Goal: Task Accomplishment & Management: Complete application form

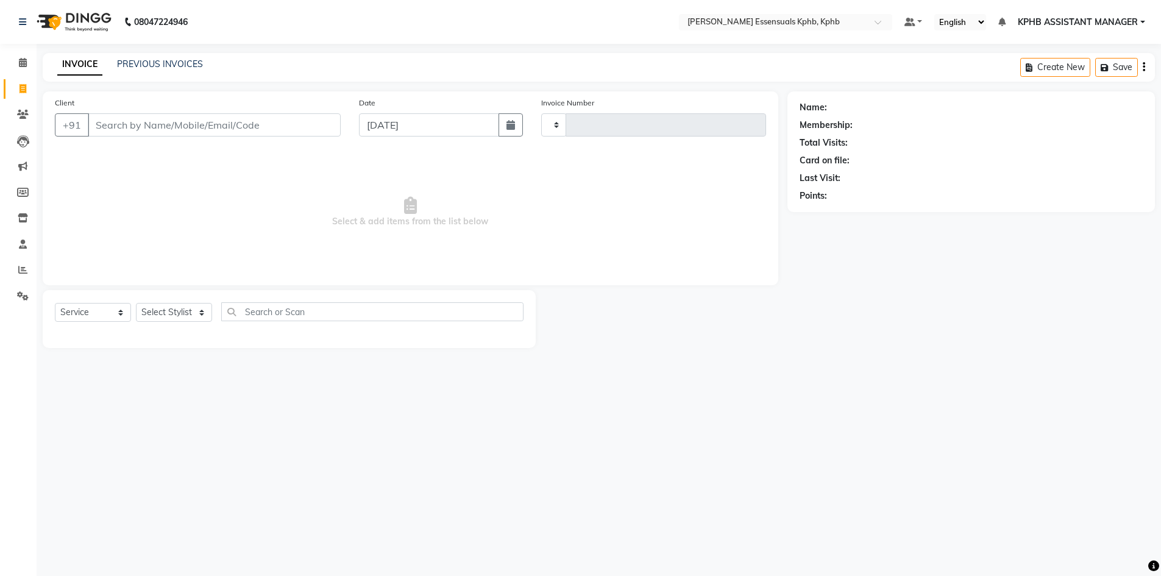
select select "service"
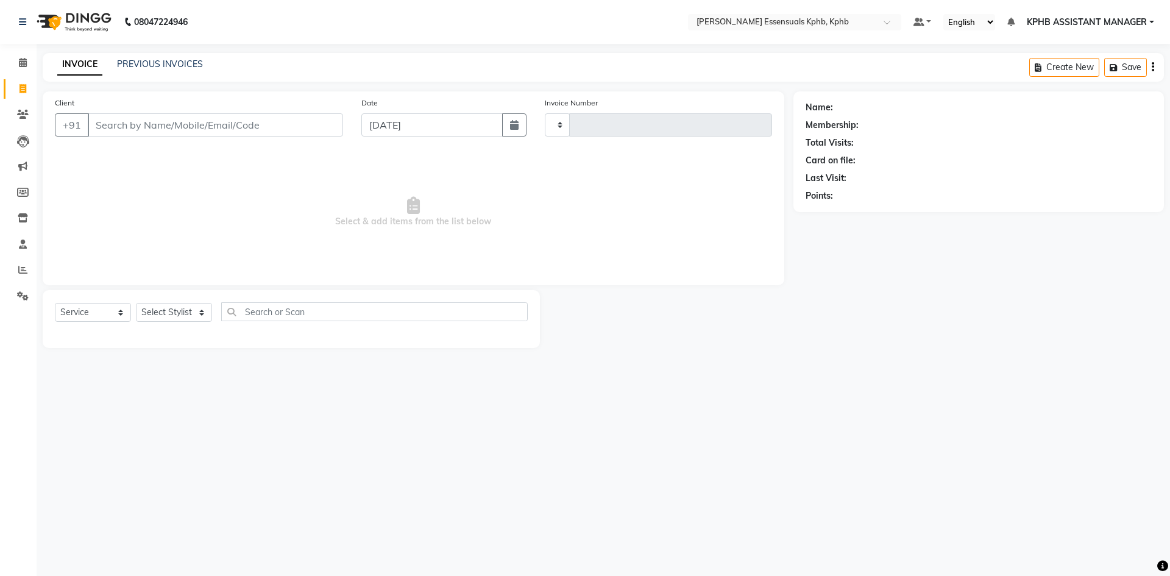
type input "1398"
select select "5938"
click at [188, 324] on div "Select Service Product Membership Package Voucher Prepaid Gift Card Select Styl…" at bounding box center [291, 316] width 473 height 29
click at [190, 307] on select "Select Stylist [PERSON_NAME] KPHB ASSISTANT MANAGER [PERSON_NAME] [PERSON_NAME]…" at bounding box center [190, 312] width 108 height 19
select select "83634"
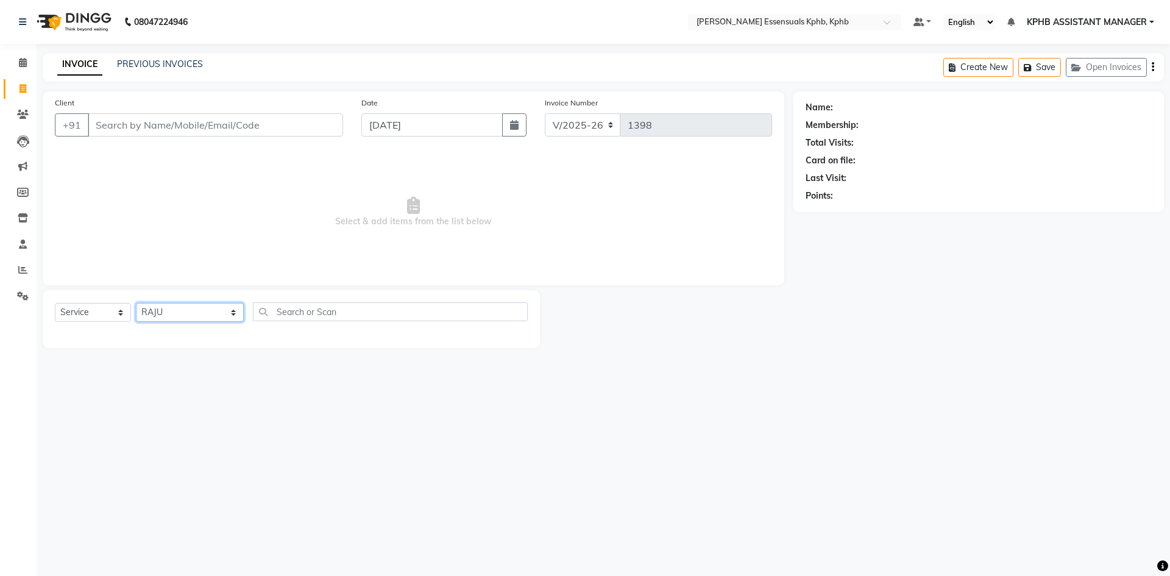
click at [136, 303] on select "Select Stylist [PERSON_NAME] KPHB ASSISTANT MANAGER [PERSON_NAME] [PERSON_NAME]…" at bounding box center [190, 312] width 108 height 19
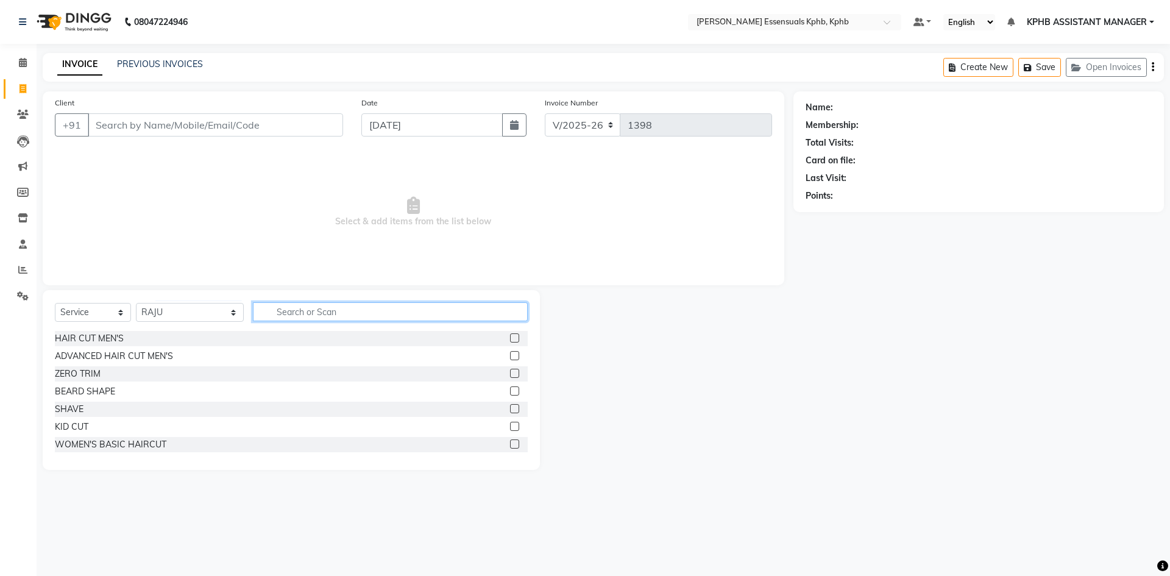
click at [455, 307] on input "text" at bounding box center [390, 311] width 275 height 19
type input "MA"
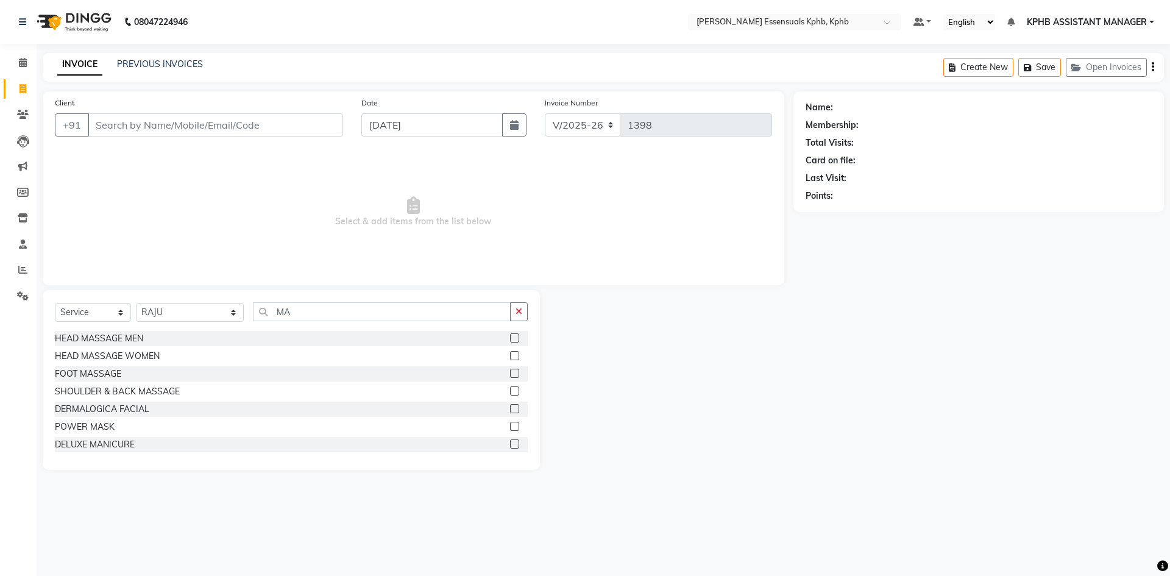
click at [510, 444] on label at bounding box center [514, 443] width 9 height 9
click at [510, 444] on input "checkbox" at bounding box center [514, 445] width 8 height 8
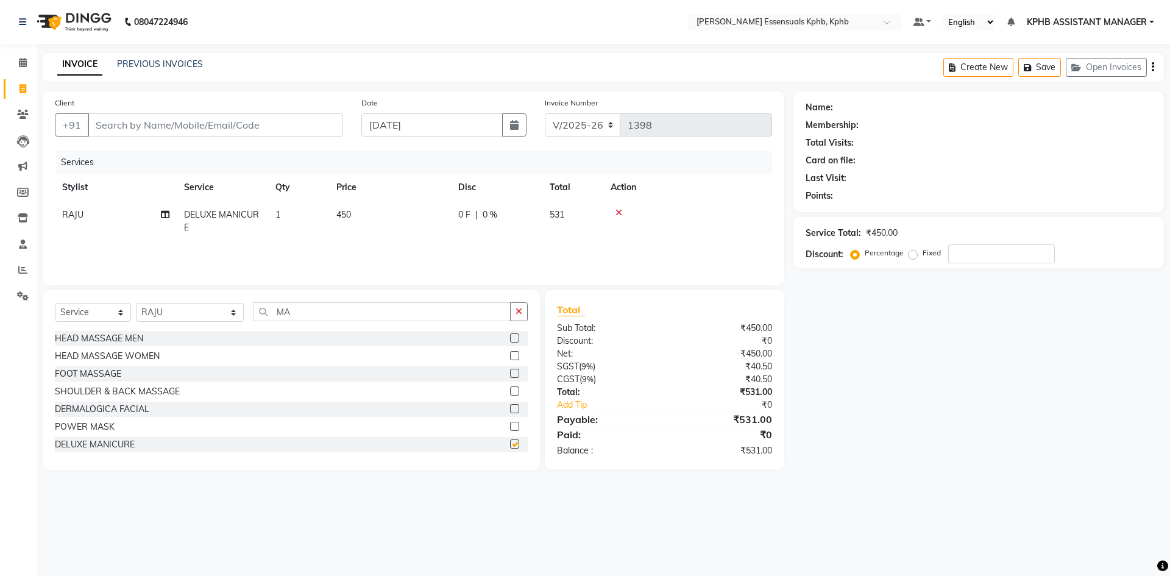
checkbox input "false"
click at [343, 222] on td "450" at bounding box center [390, 221] width 122 height 40
select select "83634"
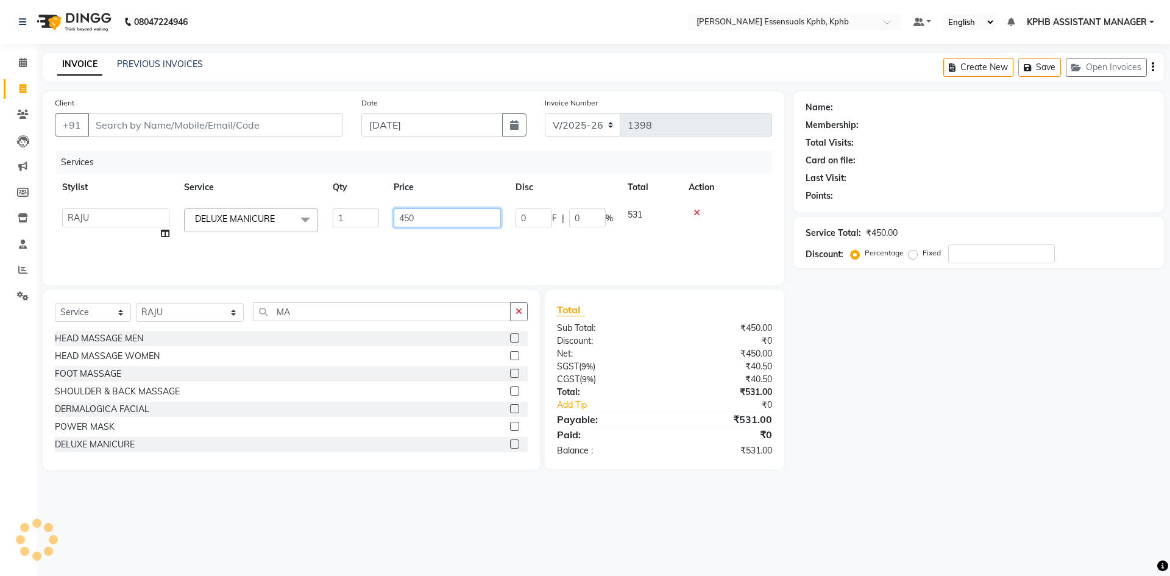
drag, startPoint x: 440, startPoint y: 222, endPoint x: 59, endPoint y: 215, distance: 381.6
click at [104, 223] on tr "ARSLAN DINESH GLORY KPHB ASSISTANT MANAGER KRISHNA VENI MANJULA NIKHITHA RADHA …" at bounding box center [413, 224] width 717 height 46
type input "700"
click at [619, 411] on hr at bounding box center [664, 411] width 215 height 1
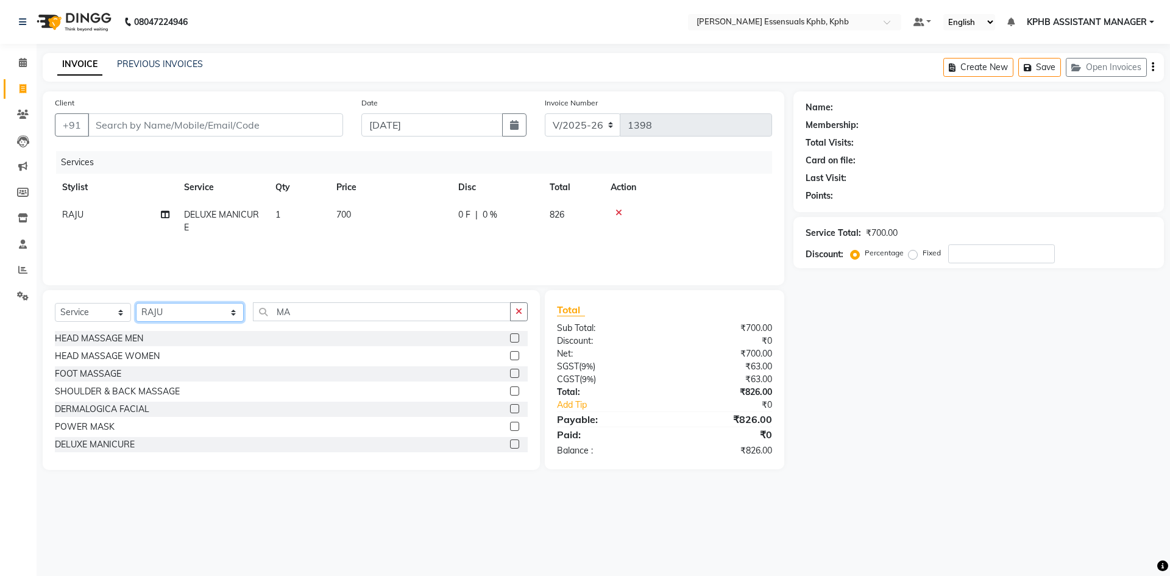
click at [196, 305] on select "Select Stylist [PERSON_NAME] KPHB ASSISTANT MANAGER [PERSON_NAME] [PERSON_NAME]…" at bounding box center [190, 312] width 108 height 19
select select "68595"
click at [136, 303] on select "Select Stylist [PERSON_NAME] KPHB ASSISTANT MANAGER [PERSON_NAME] [PERSON_NAME]…" at bounding box center [190, 312] width 108 height 19
click at [525, 318] on button "button" at bounding box center [519, 311] width 18 height 19
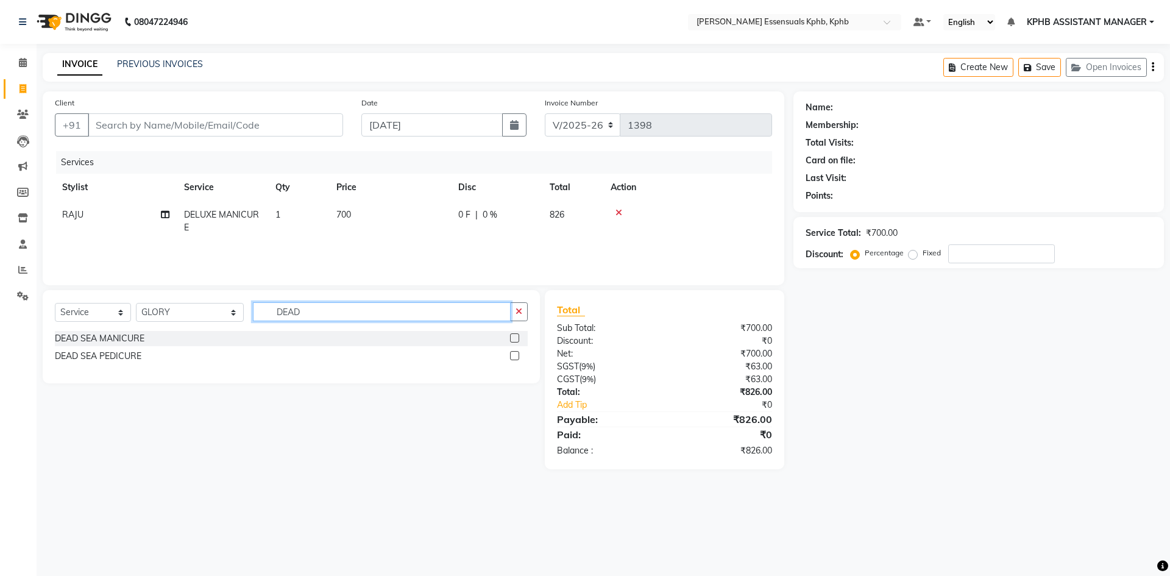
type input "DEAD"
click at [517, 354] on label at bounding box center [514, 355] width 9 height 9
click at [517, 354] on input "checkbox" at bounding box center [514, 356] width 8 height 8
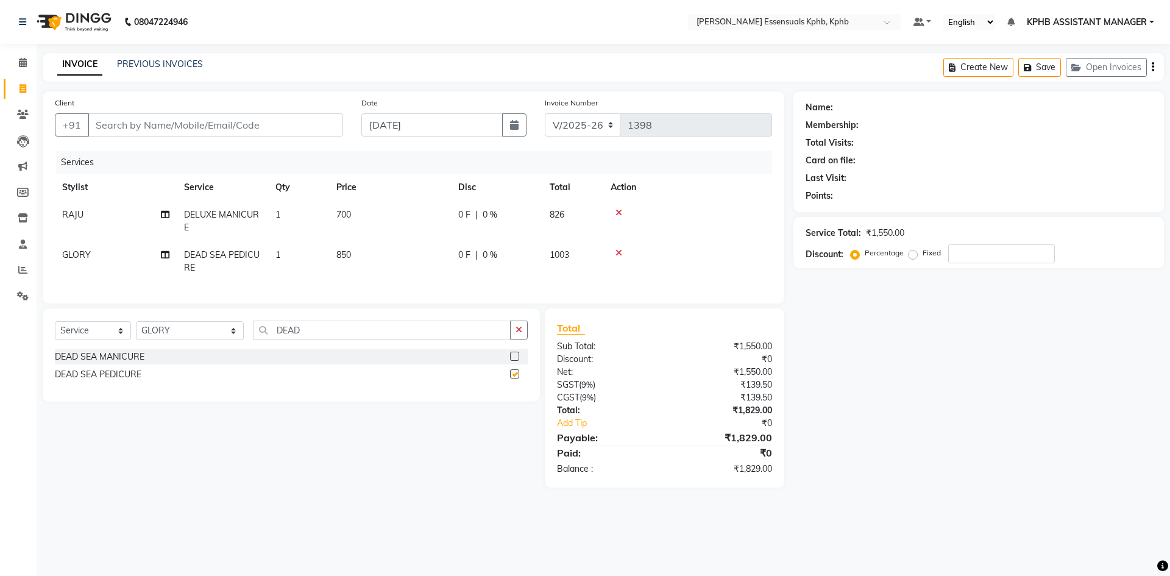
checkbox input "false"
click at [346, 252] on span "850" at bounding box center [343, 254] width 15 height 11
select select "68595"
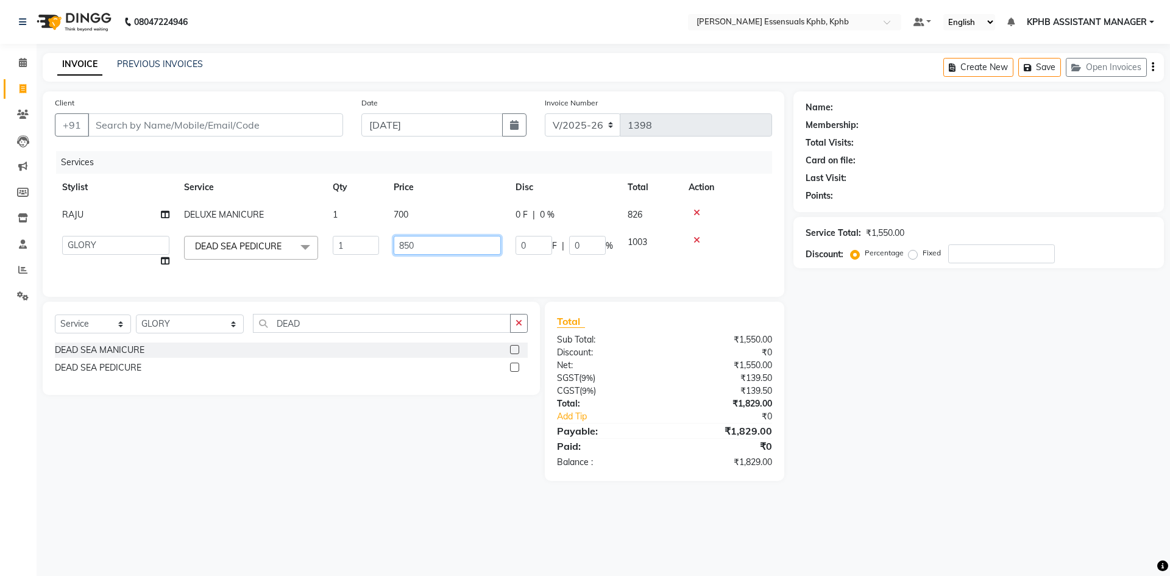
drag, startPoint x: 440, startPoint y: 247, endPoint x: 154, endPoint y: 243, distance: 285.9
click at [176, 243] on tr "ARSLAN DINESH GLORY KPHB ASSISTANT MANAGER KRISHNA VENI MANJULA NIKHITHA RADHA …" at bounding box center [413, 252] width 717 height 46
type input "1300"
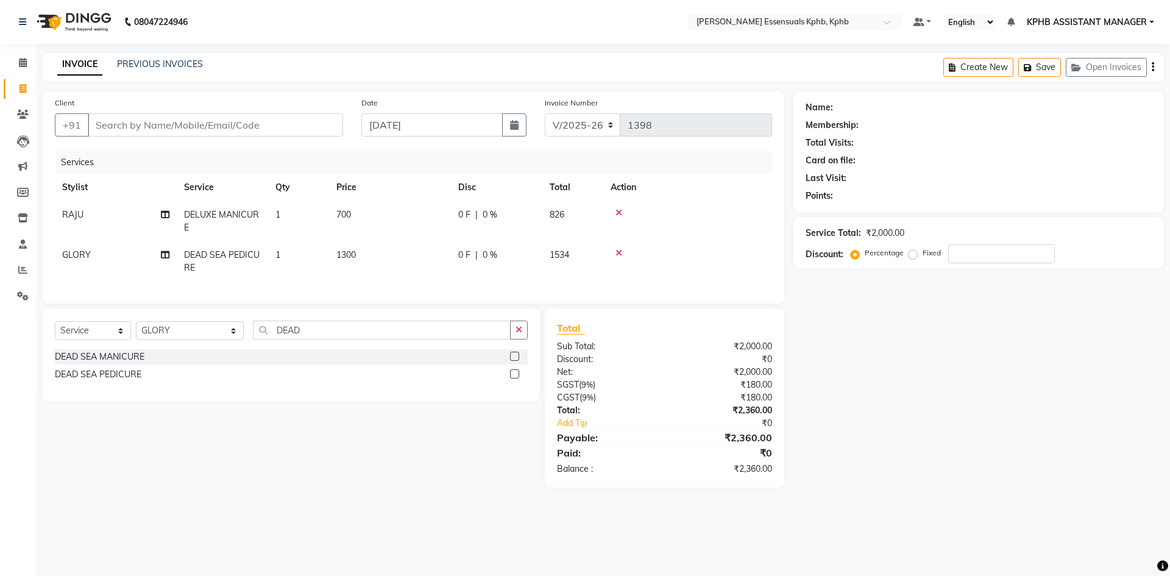
click at [706, 415] on div "₹2,360.00" at bounding box center [722, 410] width 116 height 13
click at [118, 123] on input "Client" at bounding box center [215, 124] width 255 height 23
type input "89"
type input "0"
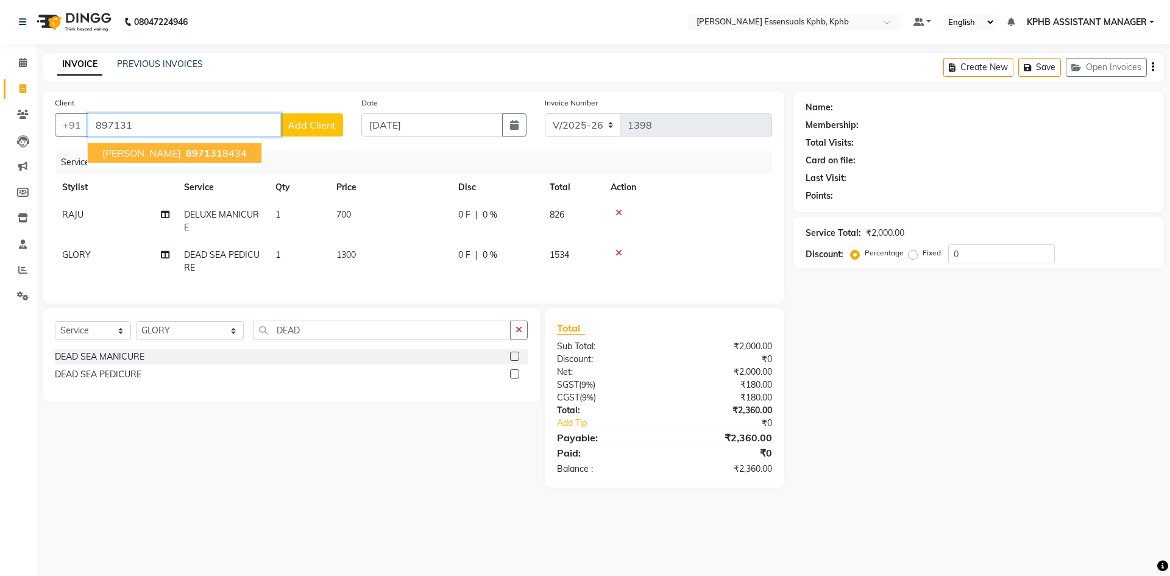
click at [118, 157] on span "HARI KRISHNA" at bounding box center [141, 153] width 79 height 12
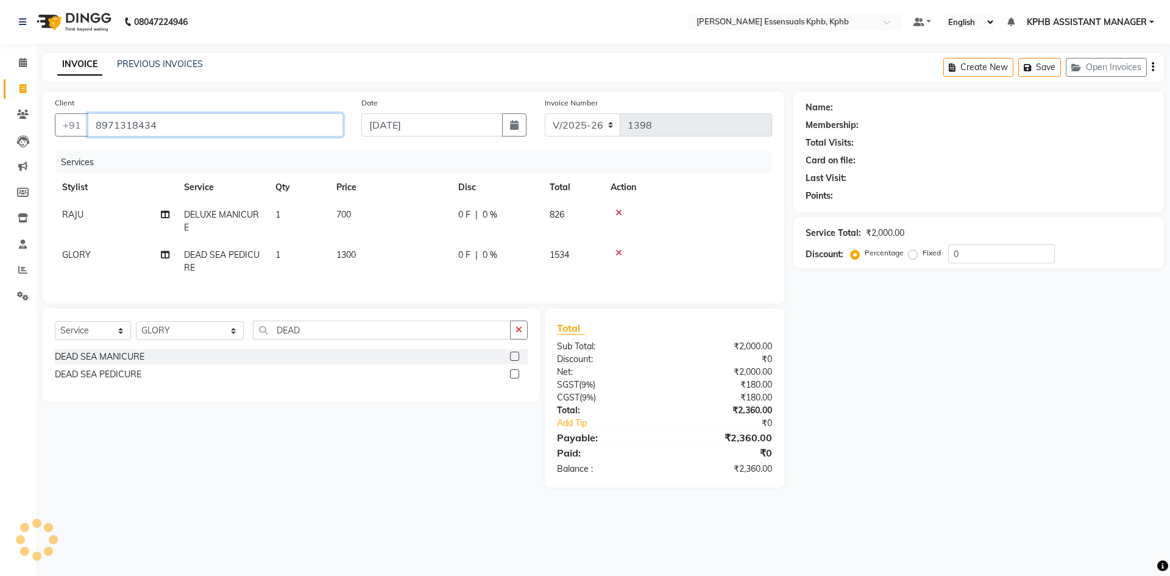
type input "8971318434"
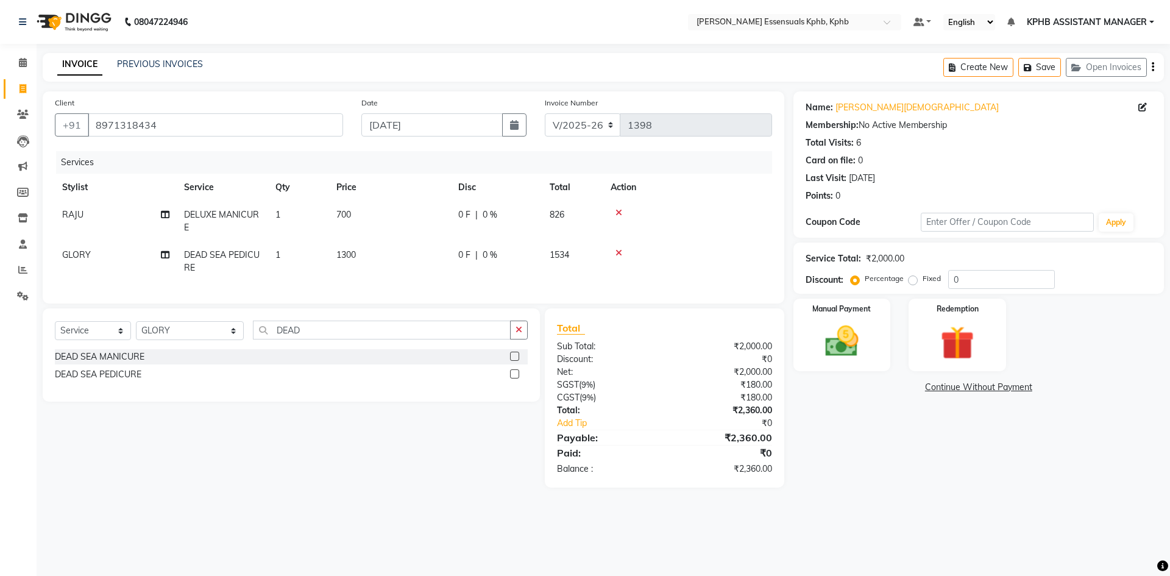
click at [330, 218] on td "700" at bounding box center [390, 221] width 122 height 40
select select "83634"
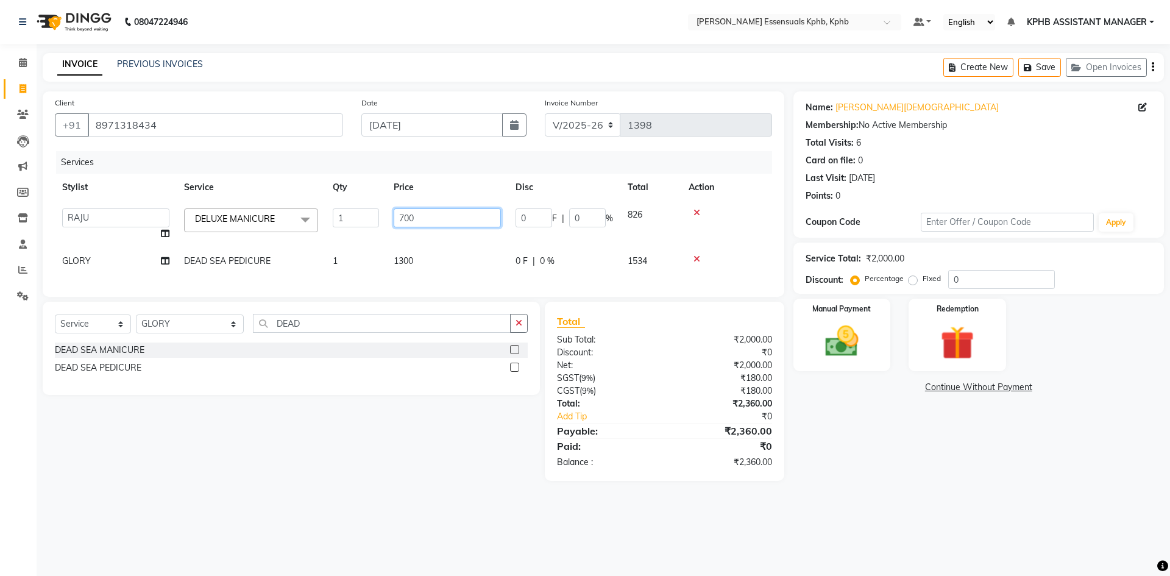
drag, startPoint x: 421, startPoint y: 208, endPoint x: 313, endPoint y: 222, distance: 108.7
click at [313, 222] on tr "ARSLAN DINESH GLORY KPHB ASSISTANT MANAGER KRISHNA VENI MANJULA NIKHITHA RADHA …" at bounding box center [413, 224] width 717 height 46
type input "900"
click at [687, 412] on div "Total Sub Total: ₹2,000.00 Discount: ₹0 Net: ₹2,000.00 SGST ( 9% ) ₹180.00 CGST…" at bounding box center [664, 391] width 215 height 155
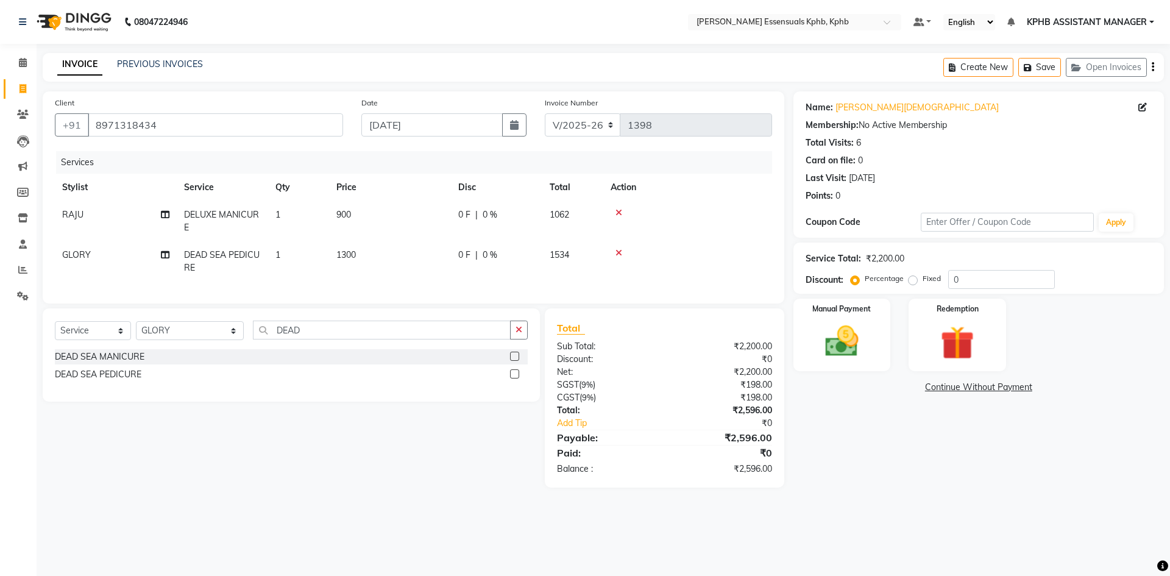
click at [352, 213] on td "900" at bounding box center [390, 221] width 122 height 40
select select "83634"
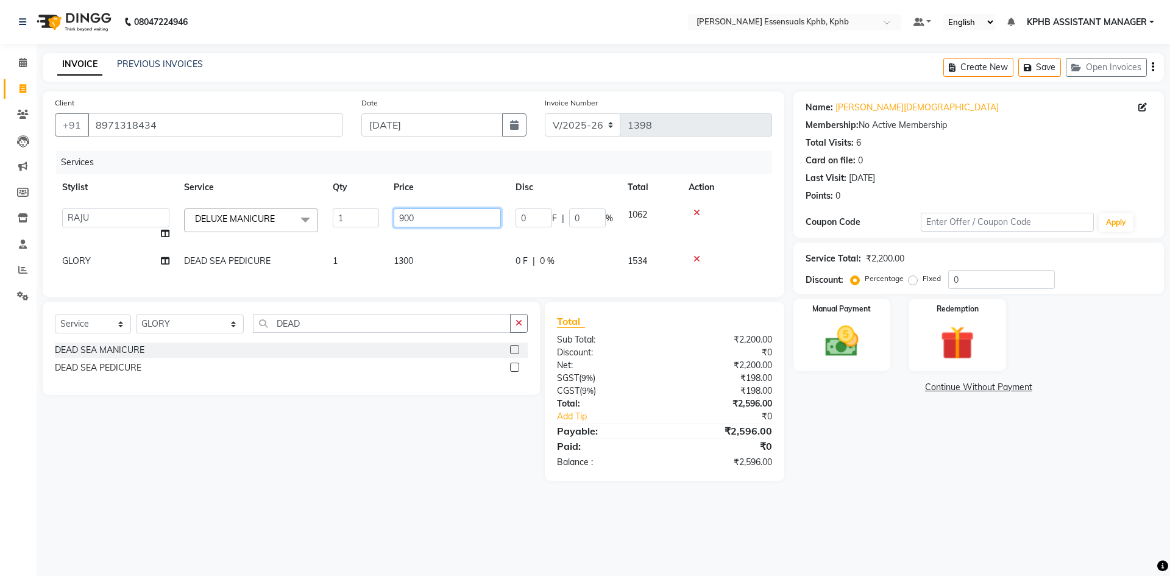
drag, startPoint x: 479, startPoint y: 222, endPoint x: 147, endPoint y: 223, distance: 332.2
click at [182, 222] on tr "ARSLAN DINESH GLORY KPHB ASSISTANT MANAGER KRISHNA VENI MANJULA NIKHITHA RADHA …" at bounding box center [413, 224] width 717 height 46
type input "1000"
click at [624, 341] on div "Total Sub Total: ₹2,200.00 Discount: ₹0 Net: ₹2,200.00 SGST ( 9% ) ₹198.00 CGST…" at bounding box center [664, 391] width 215 height 155
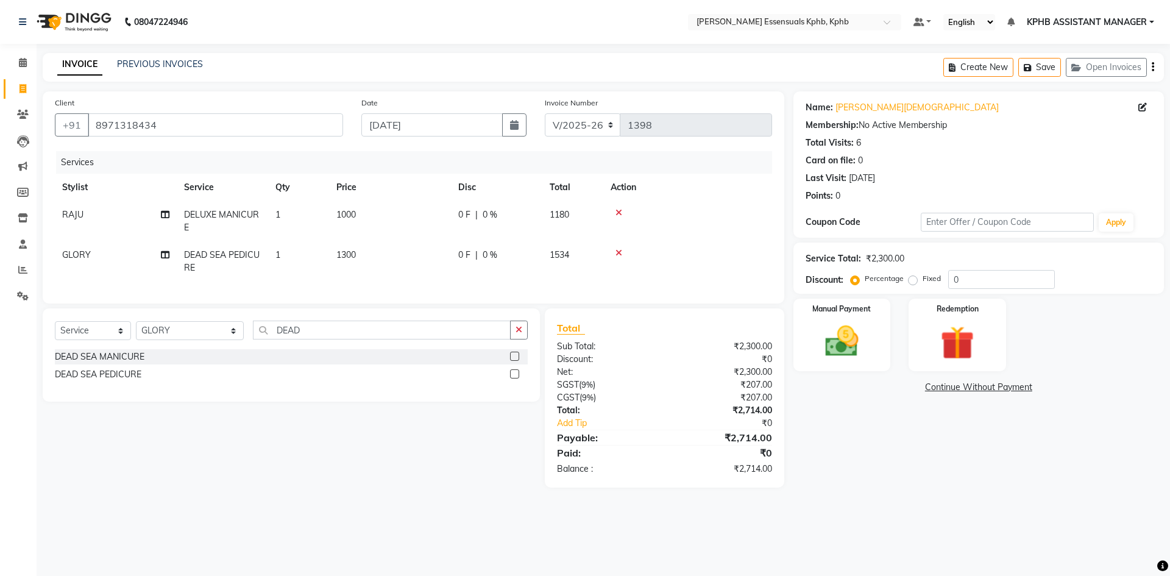
click at [621, 250] on icon at bounding box center [619, 253] width 7 height 9
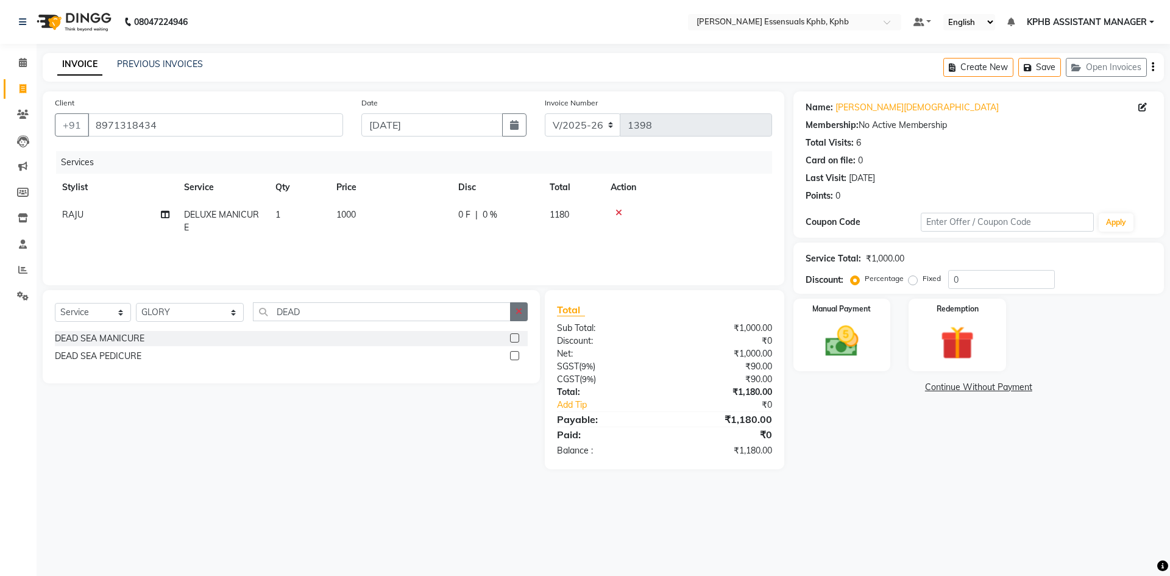
click at [520, 306] on button "button" at bounding box center [519, 311] width 18 height 19
type input "DELU"
click at [519, 359] on label at bounding box center [514, 355] width 9 height 9
click at [518, 359] on input "checkbox" at bounding box center [514, 356] width 8 height 8
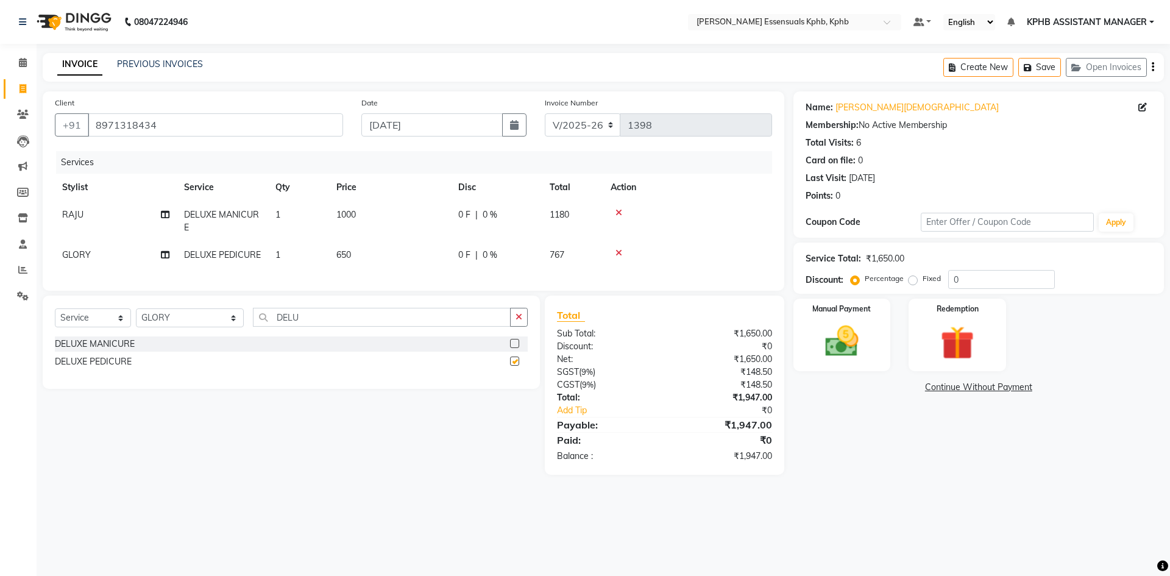
checkbox input "false"
click at [362, 261] on td "650" at bounding box center [390, 254] width 122 height 27
select select "68595"
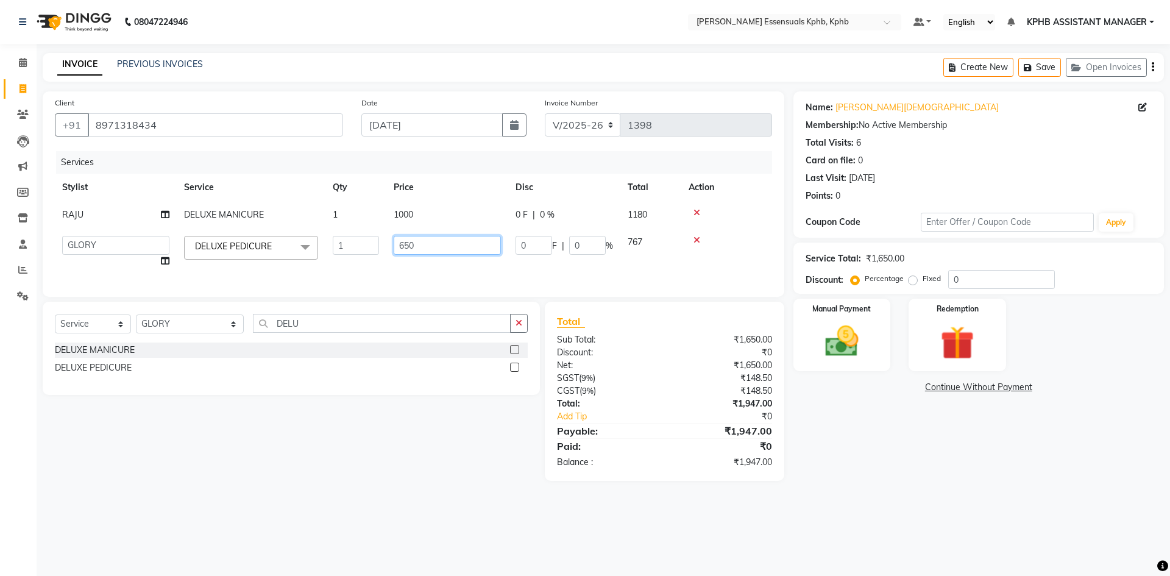
drag, startPoint x: 449, startPoint y: 252, endPoint x: 321, endPoint y: 258, distance: 128.1
click at [325, 258] on tr "ARSLAN DINESH GLORY KPHB ASSISTANT MANAGER KRISHNA VENI MANJULA NIKHITHA RADHA …" at bounding box center [413, 252] width 717 height 46
type input "1000"
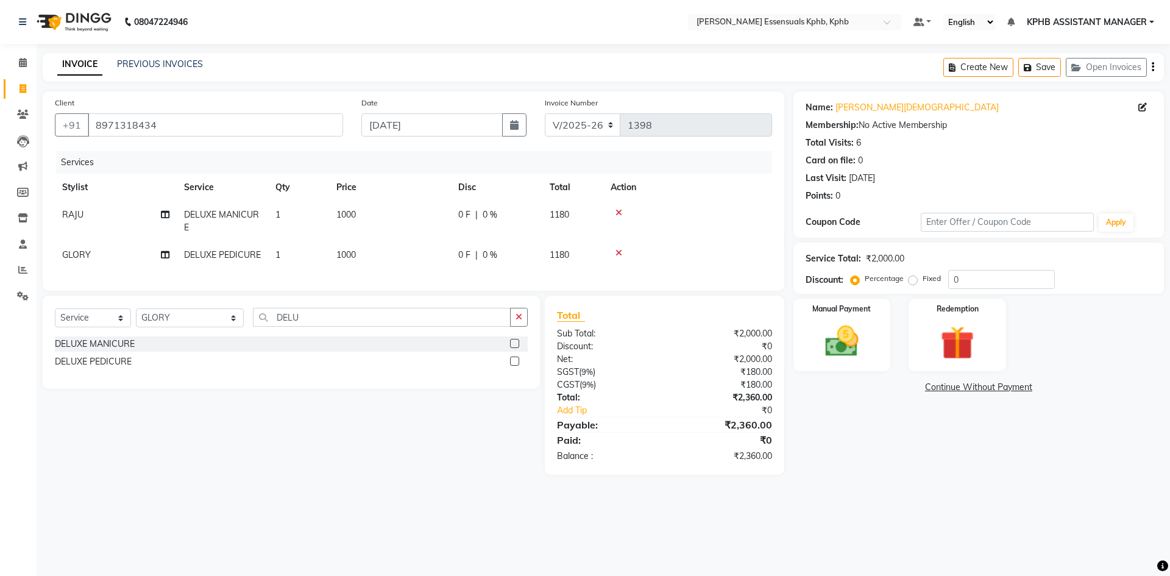
click at [761, 404] on div "₹2,360.00" at bounding box center [722, 397] width 116 height 13
click at [693, 404] on div "₹2,360.00" at bounding box center [722, 397] width 116 height 13
click at [864, 335] on img at bounding box center [842, 341] width 57 height 40
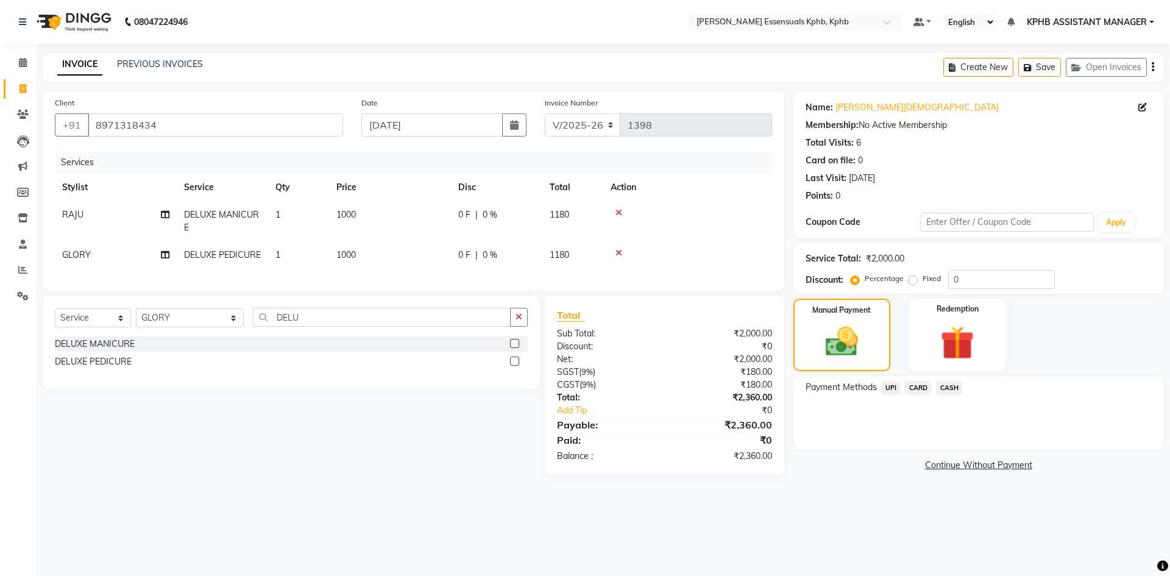
click at [894, 389] on span "UPI" at bounding box center [891, 388] width 19 height 14
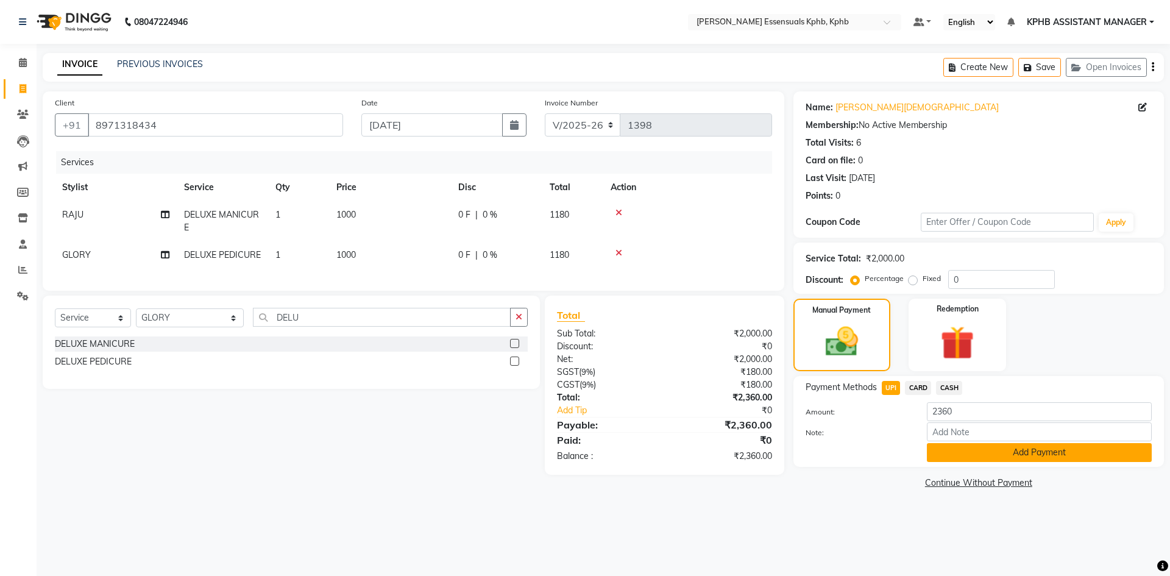
click at [963, 452] on button "Add Payment" at bounding box center [1039, 452] width 225 height 19
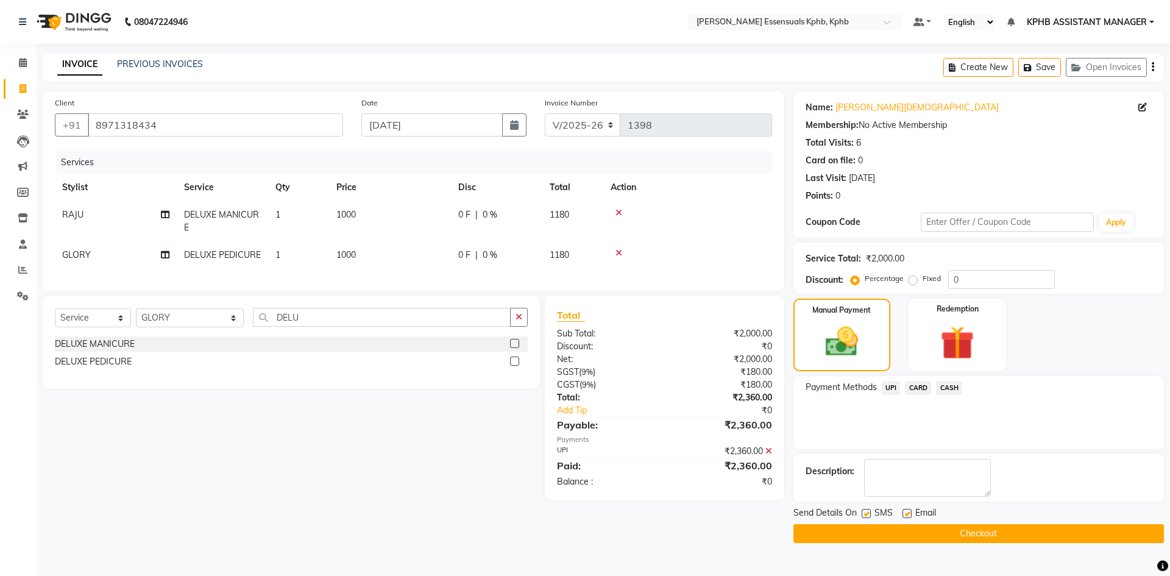
click at [953, 530] on button "Checkout" at bounding box center [979, 533] width 371 height 19
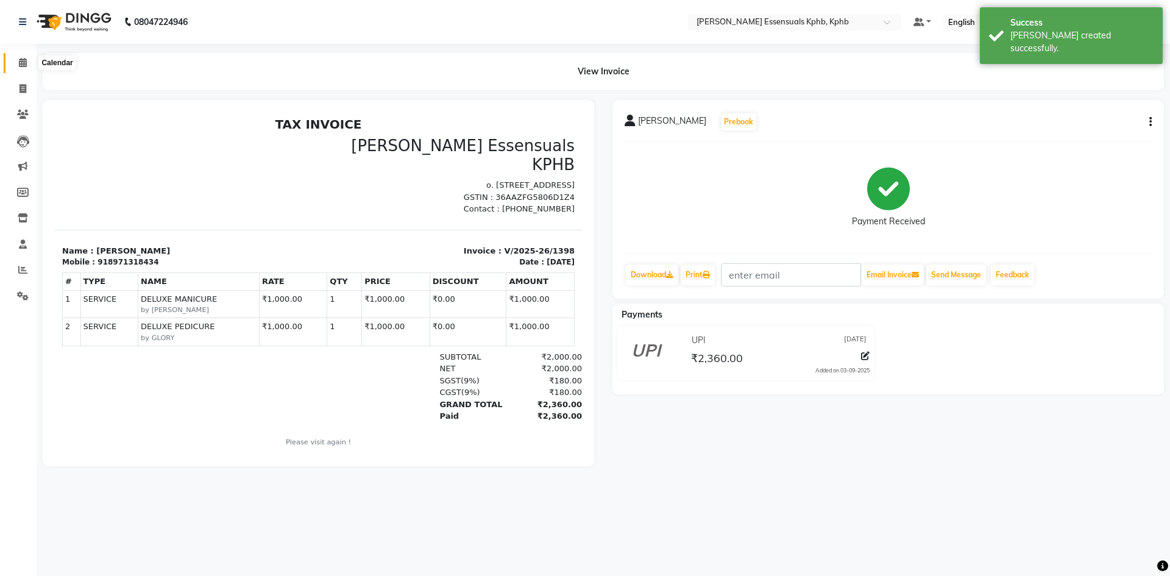
drag, startPoint x: 23, startPoint y: 62, endPoint x: 31, endPoint y: 60, distance: 8.7
click at [23, 62] on icon at bounding box center [23, 62] width 8 height 9
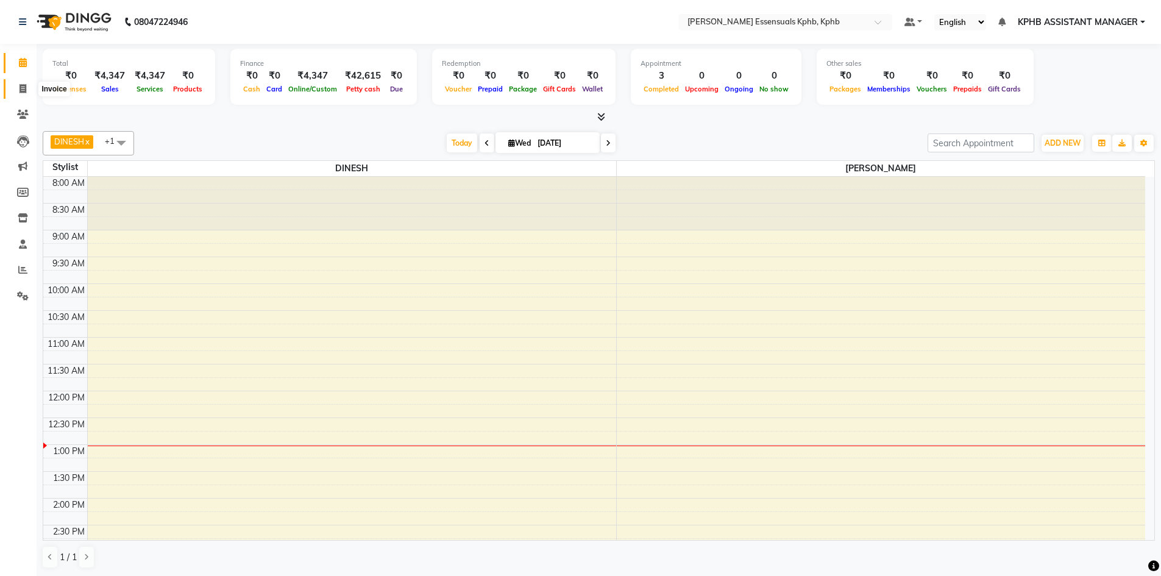
click at [23, 91] on icon at bounding box center [23, 88] width 7 height 9
select select "service"
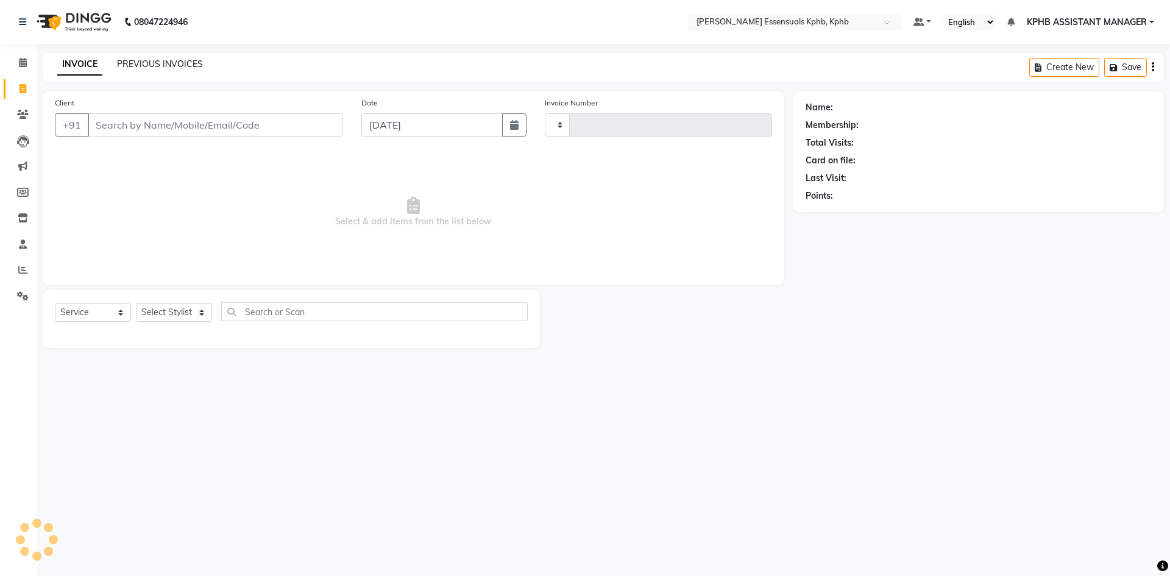
type input "1399"
select select "5938"
click at [168, 62] on link "PREVIOUS INVOICES" at bounding box center [160, 64] width 86 height 11
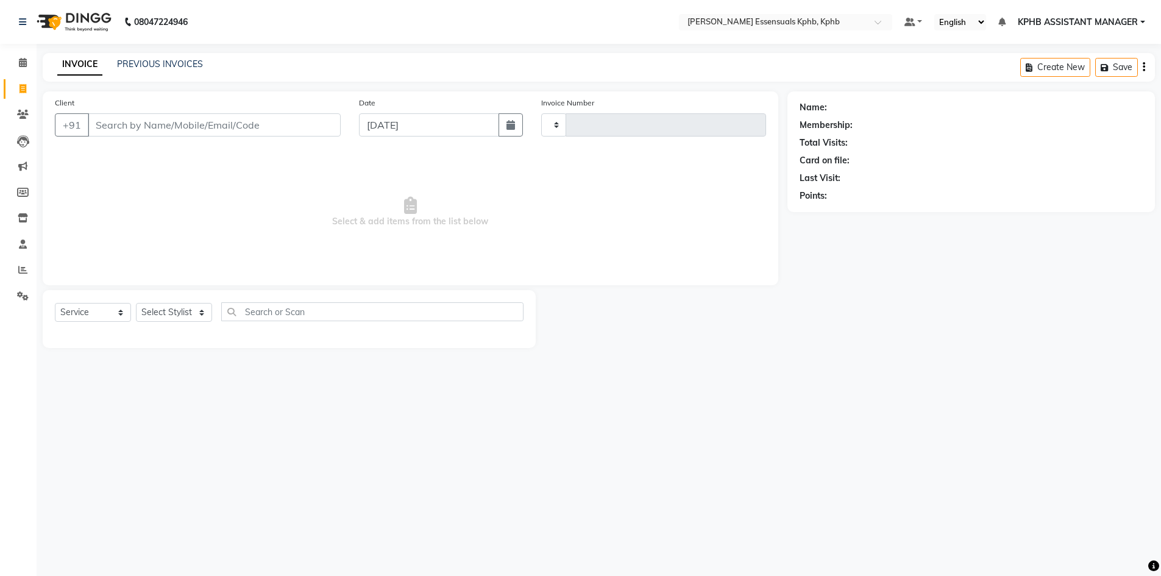
select select "service"
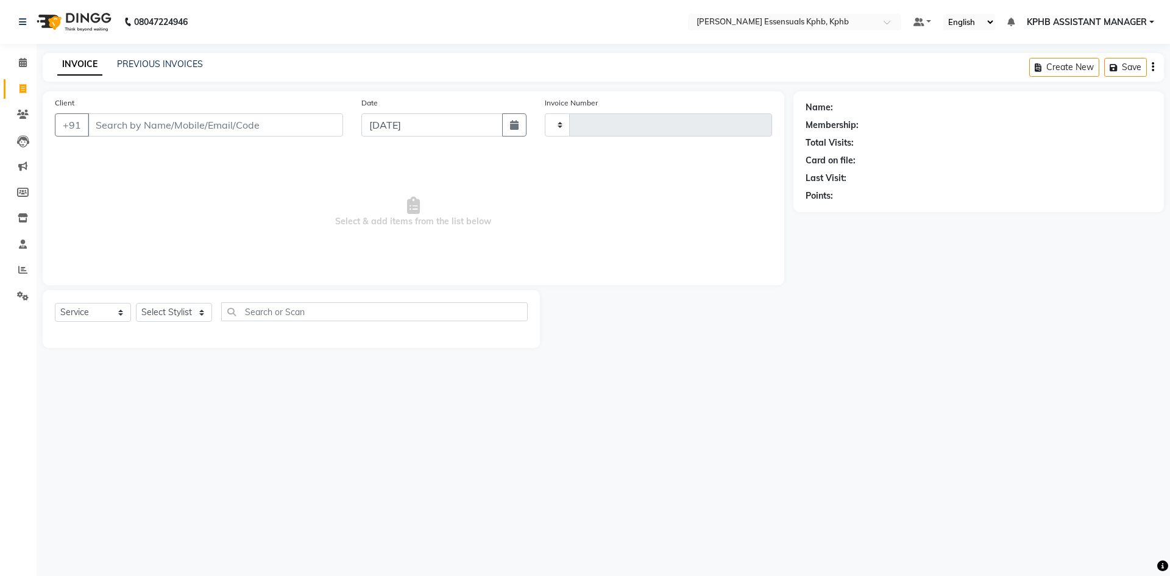
type input "1398"
select select "5938"
click at [161, 313] on select "Select Stylist" at bounding box center [174, 312] width 76 height 19
select select "84873"
click at [136, 303] on select "Select Stylist [PERSON_NAME] KPHB ASSISTANT MANAGER [PERSON_NAME] [PERSON_NAME]…" at bounding box center [190, 312] width 108 height 19
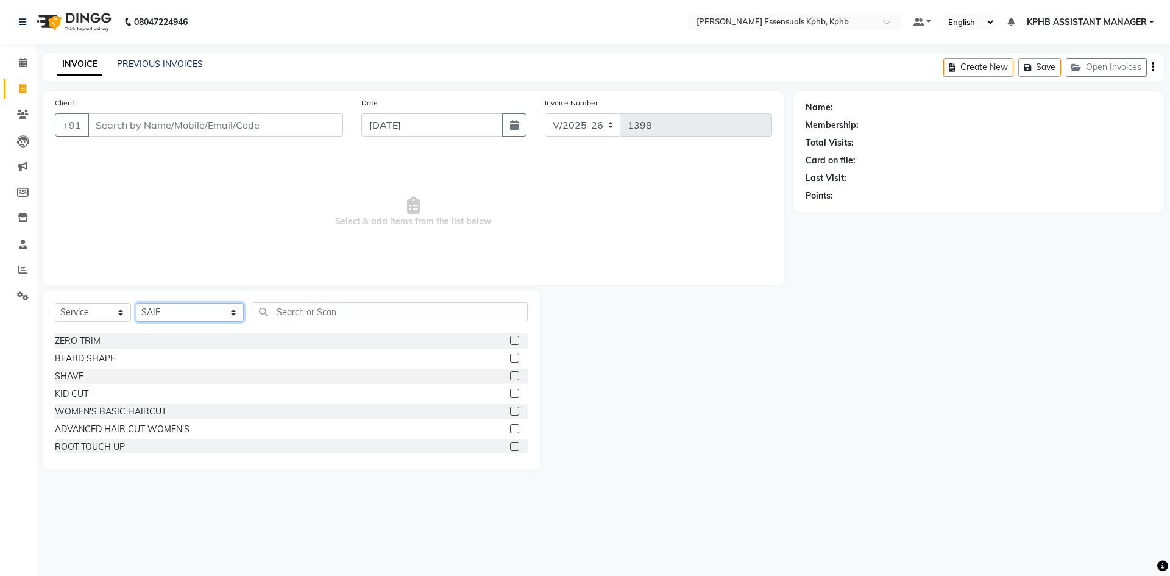
scroll to position [61, 0]
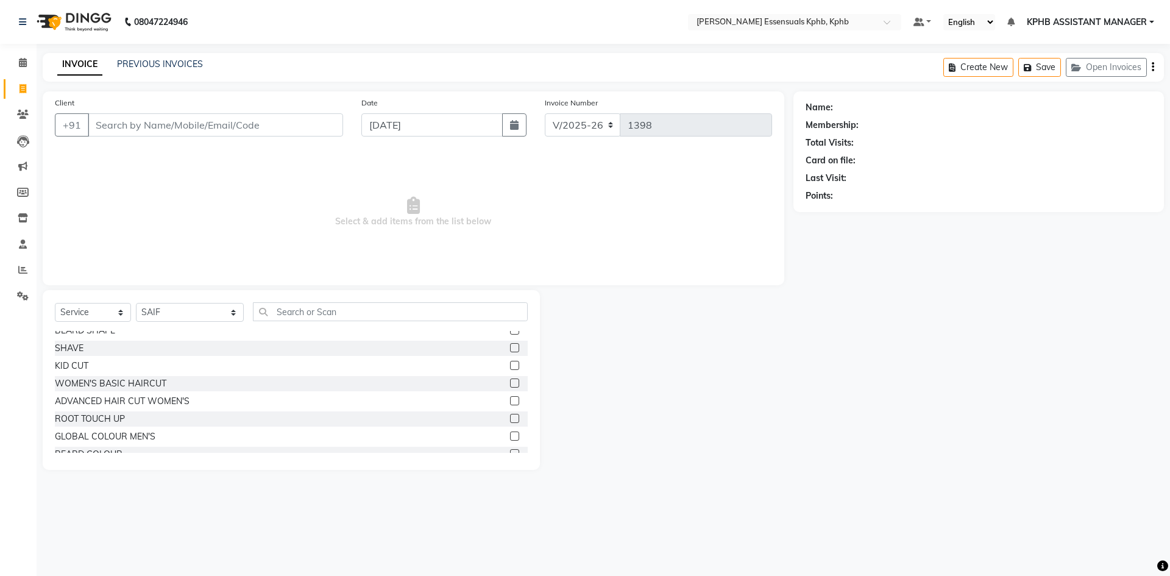
click at [510, 402] on label at bounding box center [514, 400] width 9 height 9
click at [510, 402] on input "checkbox" at bounding box center [514, 401] width 8 height 8
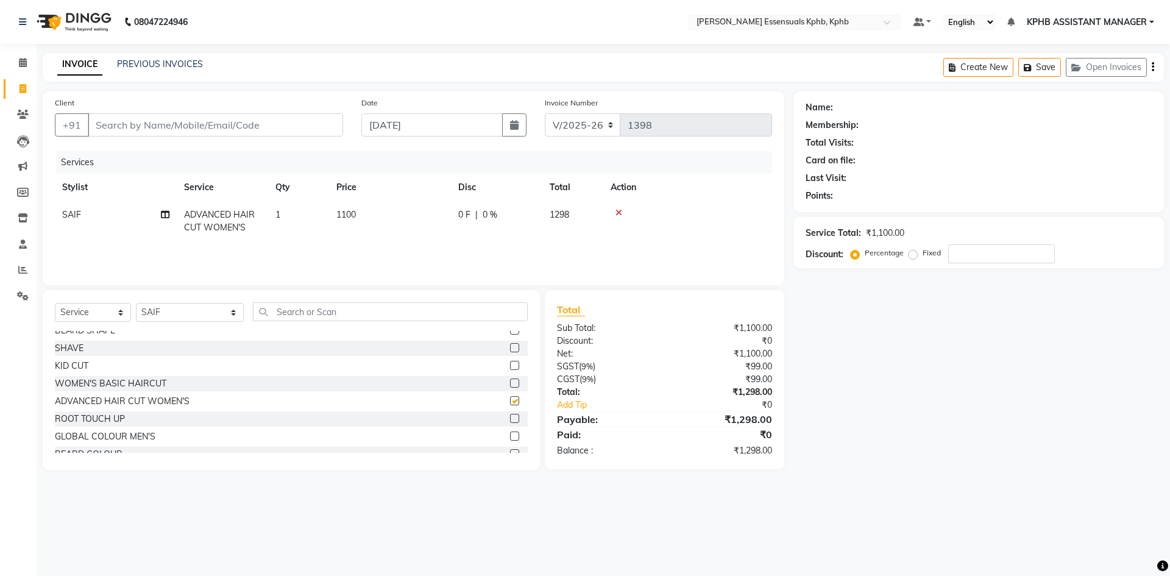
checkbox input "false"
click at [344, 219] on span "1100" at bounding box center [346, 214] width 20 height 11
select select "84873"
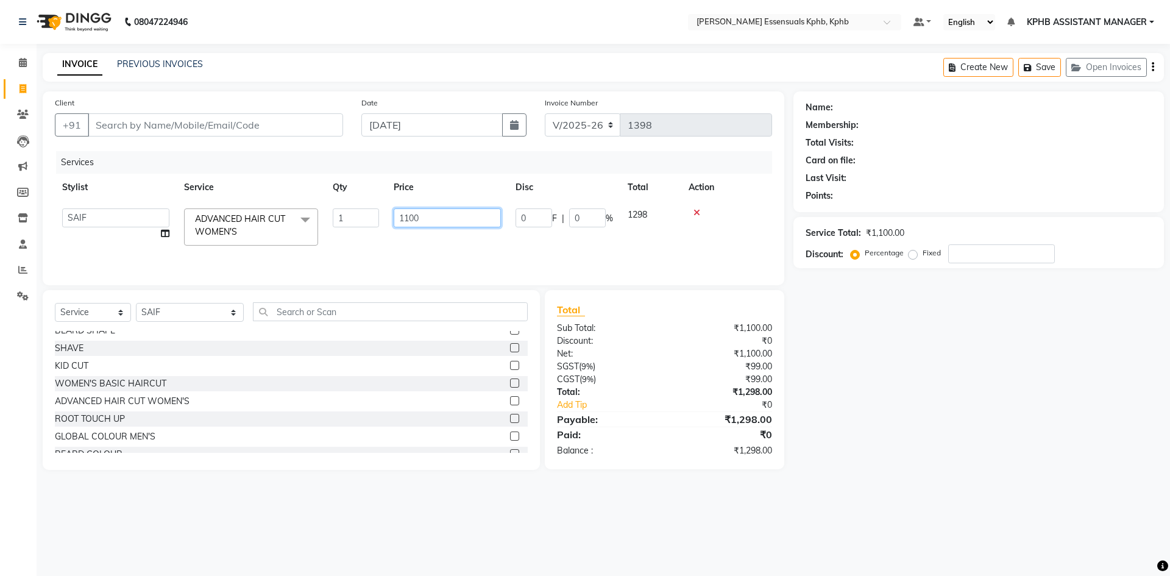
drag, startPoint x: 386, startPoint y: 217, endPoint x: 0, endPoint y: 173, distance: 389.0
click at [0, 169] on app-home "08047224946 Select Location × Toni&guy Essensuals Kphb, Kphb Default Panel My P…" at bounding box center [585, 244] width 1170 height 488
type input "1300"
click at [649, 397] on div "Total:" at bounding box center [606, 392] width 116 height 13
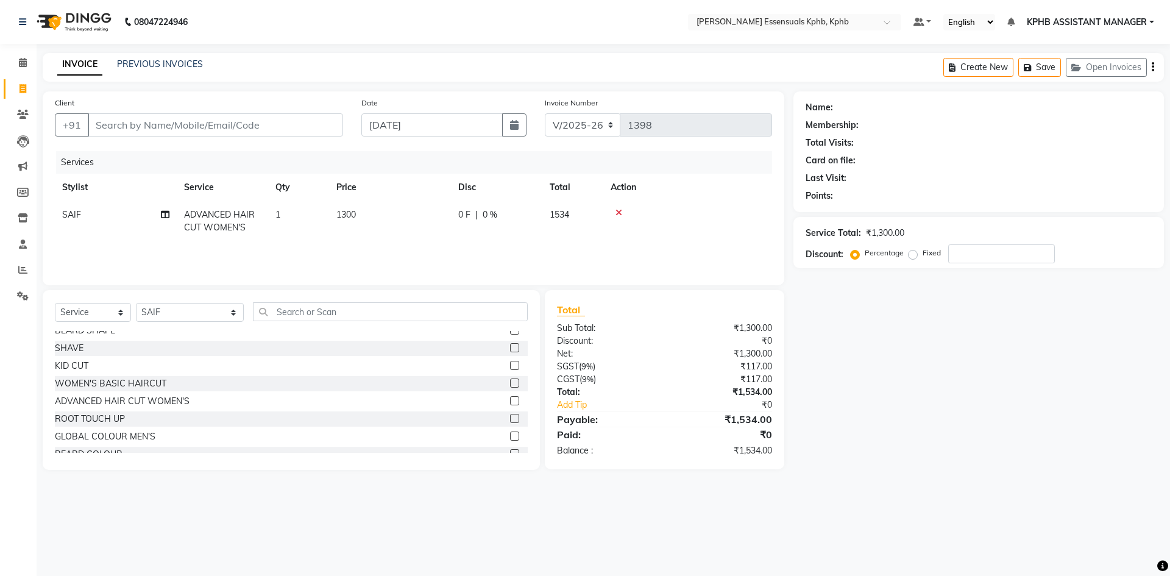
click at [510, 381] on label at bounding box center [514, 383] width 9 height 9
click at [510, 381] on input "checkbox" at bounding box center [514, 384] width 8 height 8
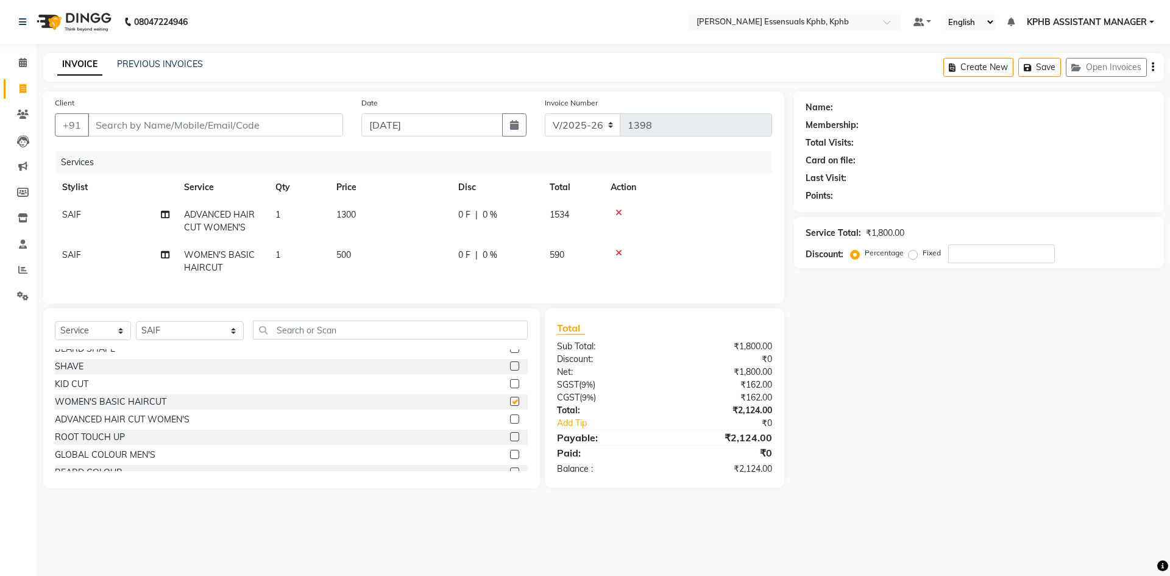
checkbox input "false"
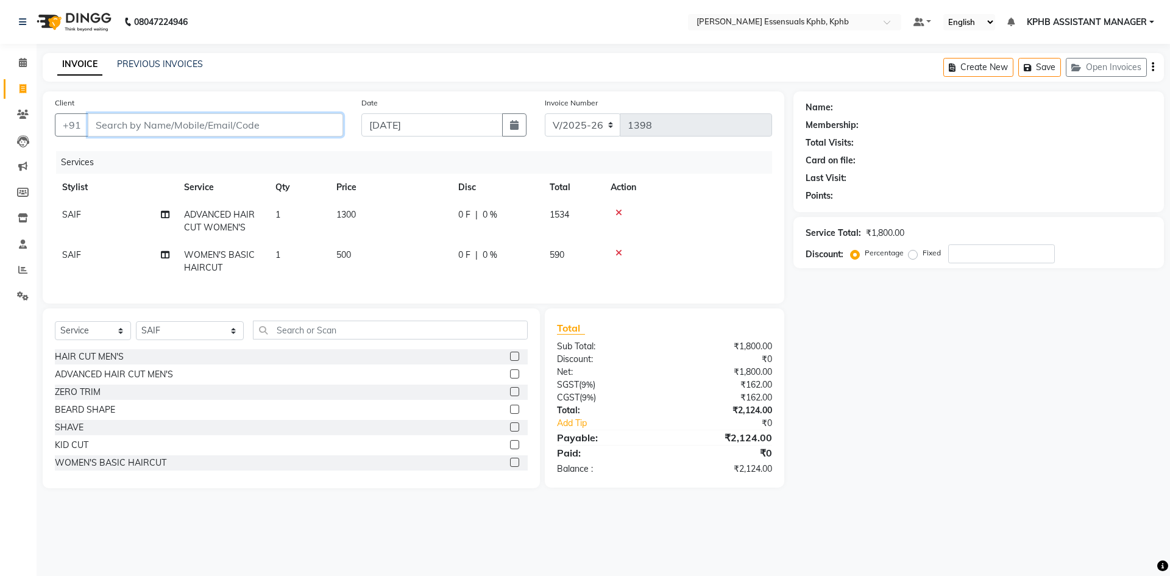
click at [235, 129] on input "Client" at bounding box center [215, 124] width 255 height 23
click at [243, 125] on input "Client" at bounding box center [215, 124] width 255 height 23
type input "9"
type input "0"
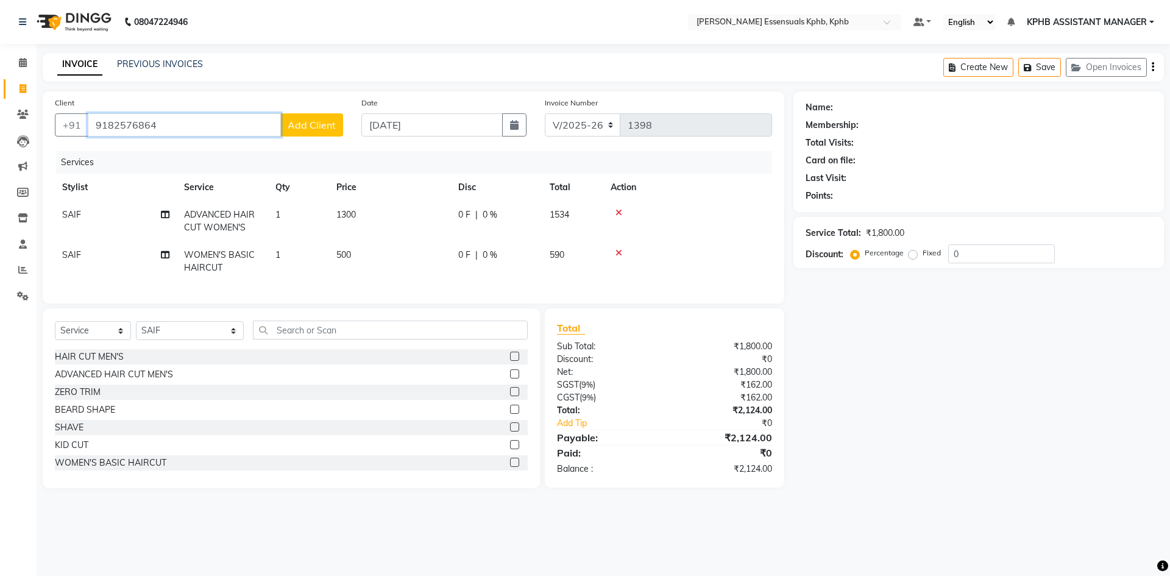
type input "9182576864"
click at [293, 133] on button "Add Client" at bounding box center [311, 124] width 63 height 23
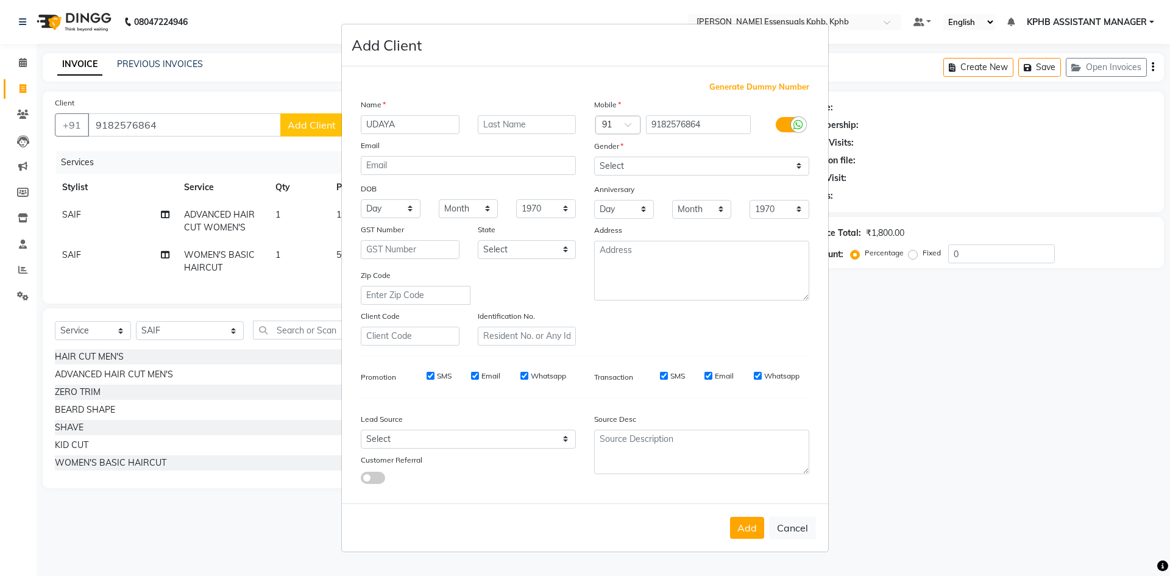
type input "UDAYA"
click at [749, 165] on select "Select [DEMOGRAPHIC_DATA] [DEMOGRAPHIC_DATA] Other Prefer Not To Say" at bounding box center [701, 166] width 215 height 19
select select "[DEMOGRAPHIC_DATA]"
click at [594, 157] on select "Select [DEMOGRAPHIC_DATA] [DEMOGRAPHIC_DATA] Other Prefer Not To Say" at bounding box center [701, 166] width 215 height 19
click at [749, 525] on button "Add" at bounding box center [747, 528] width 34 height 22
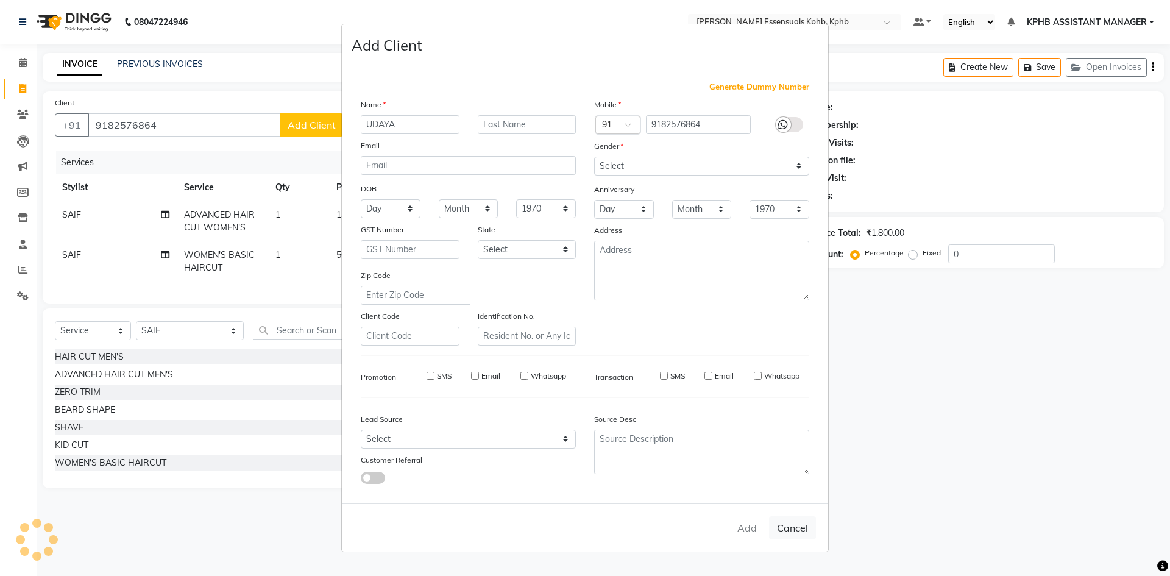
select select
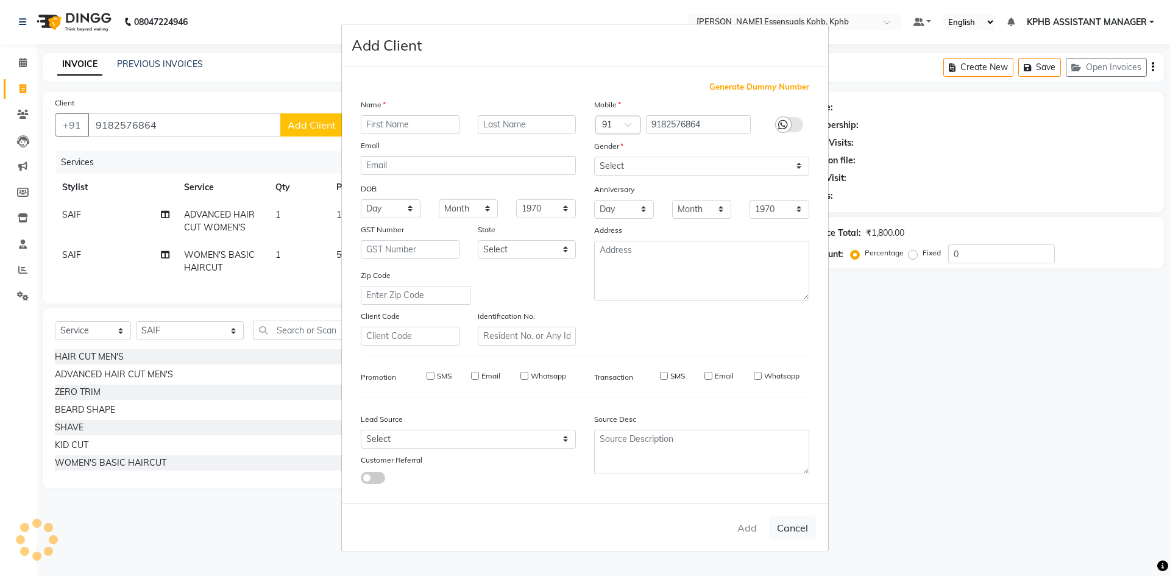
select select
checkbox input "false"
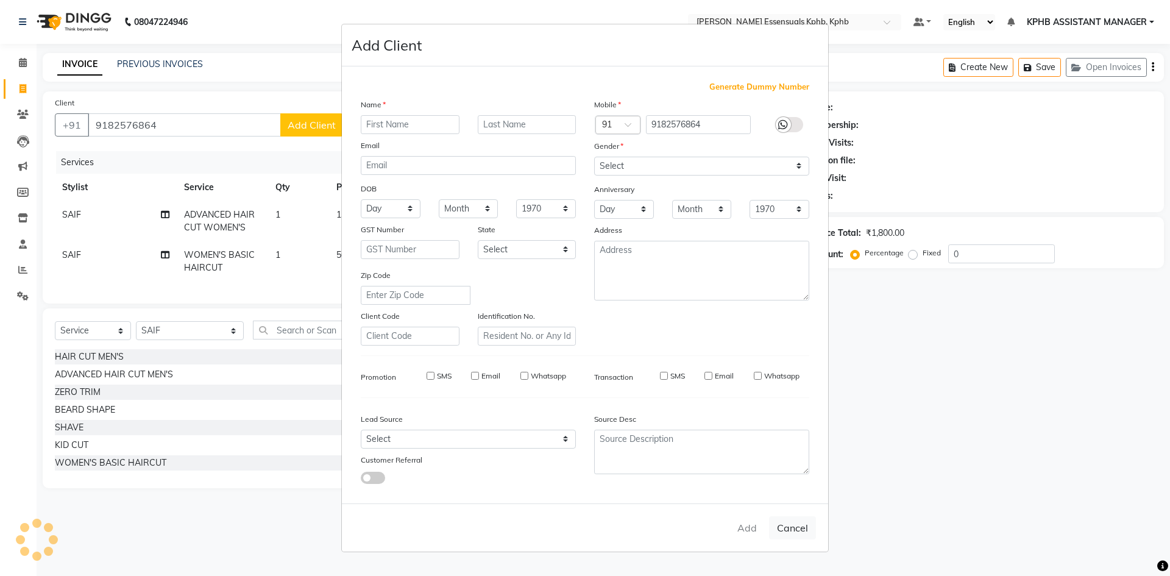
checkbox input "false"
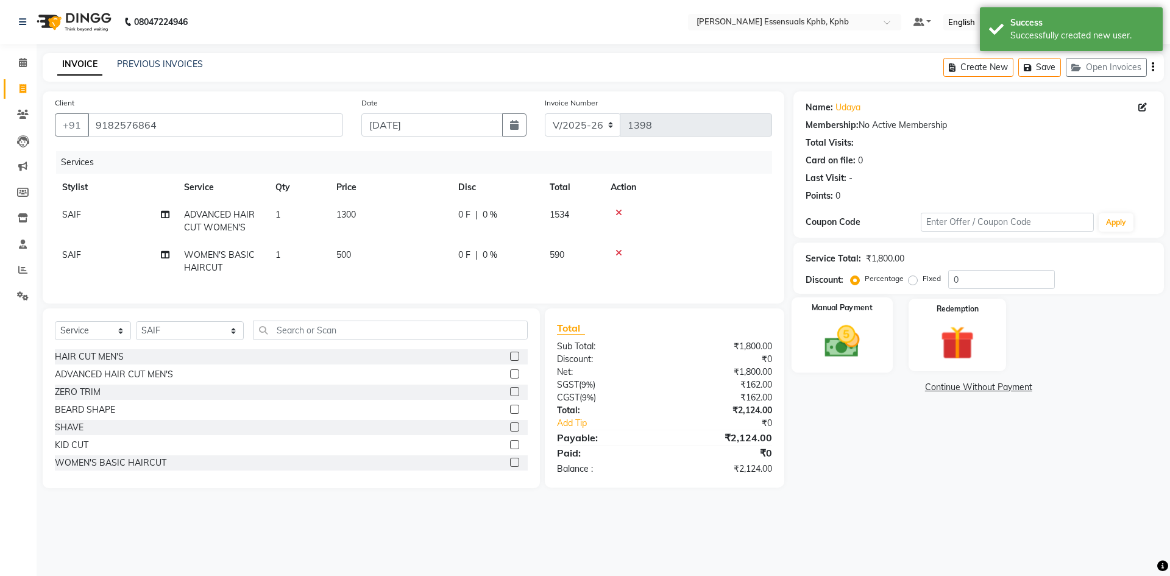
click at [832, 338] on img at bounding box center [842, 341] width 57 height 40
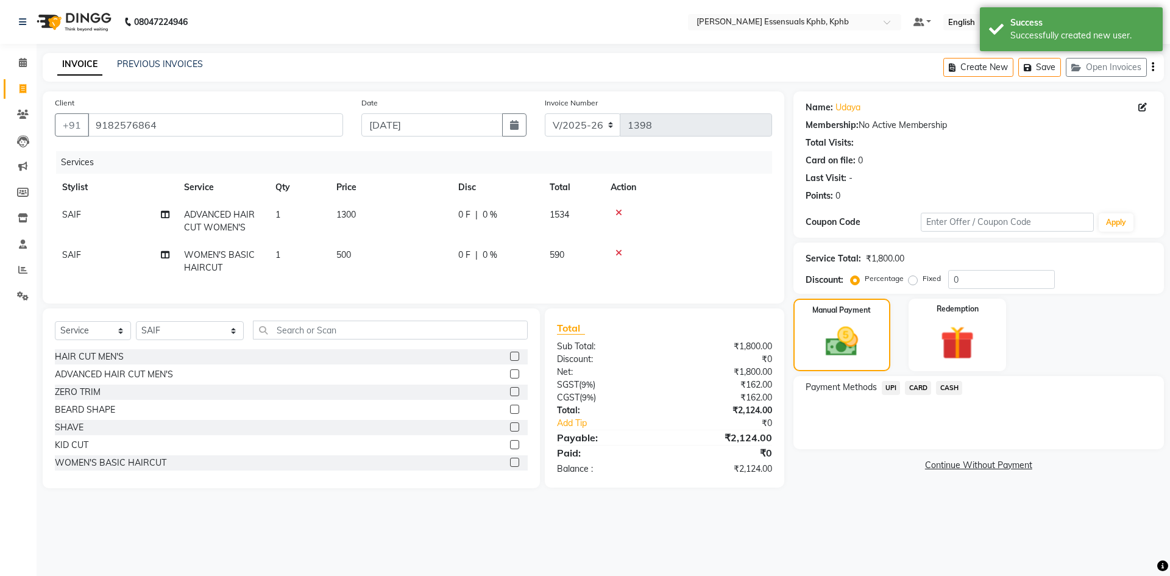
click at [882, 386] on span "UPI" at bounding box center [891, 388] width 19 height 14
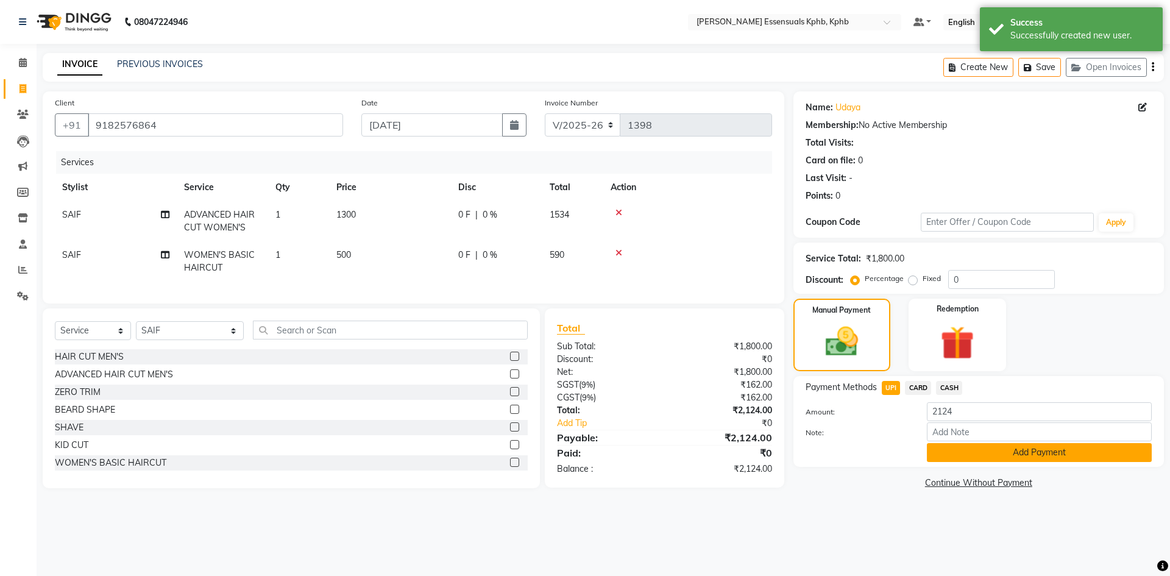
click at [1036, 449] on button "Add Payment" at bounding box center [1039, 452] width 225 height 19
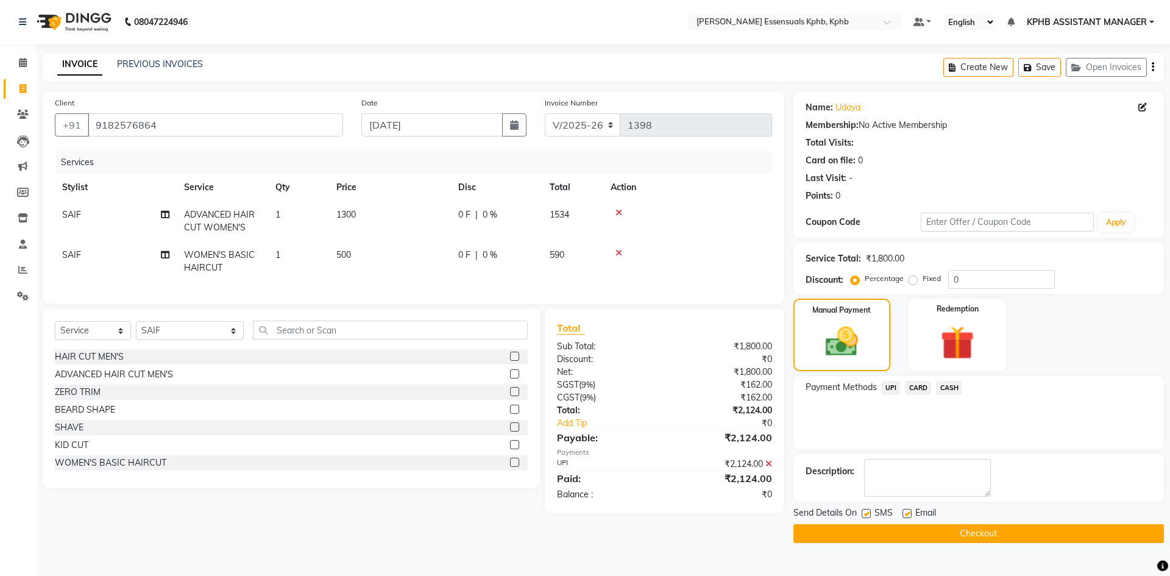
click at [951, 541] on button "Checkout" at bounding box center [979, 533] width 371 height 19
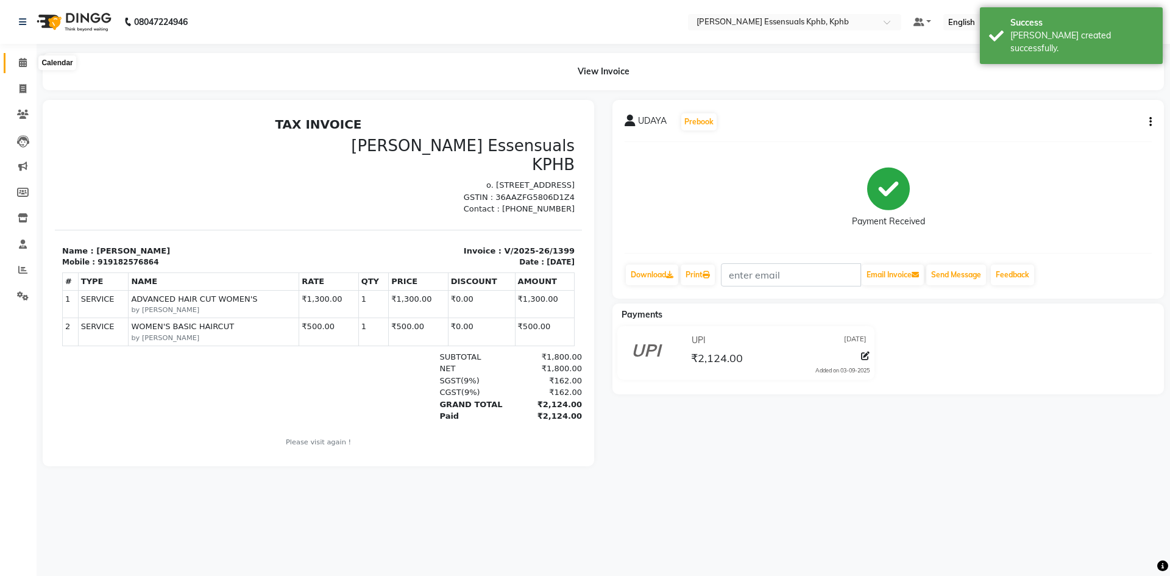
click at [19, 63] on icon at bounding box center [23, 62] width 8 height 9
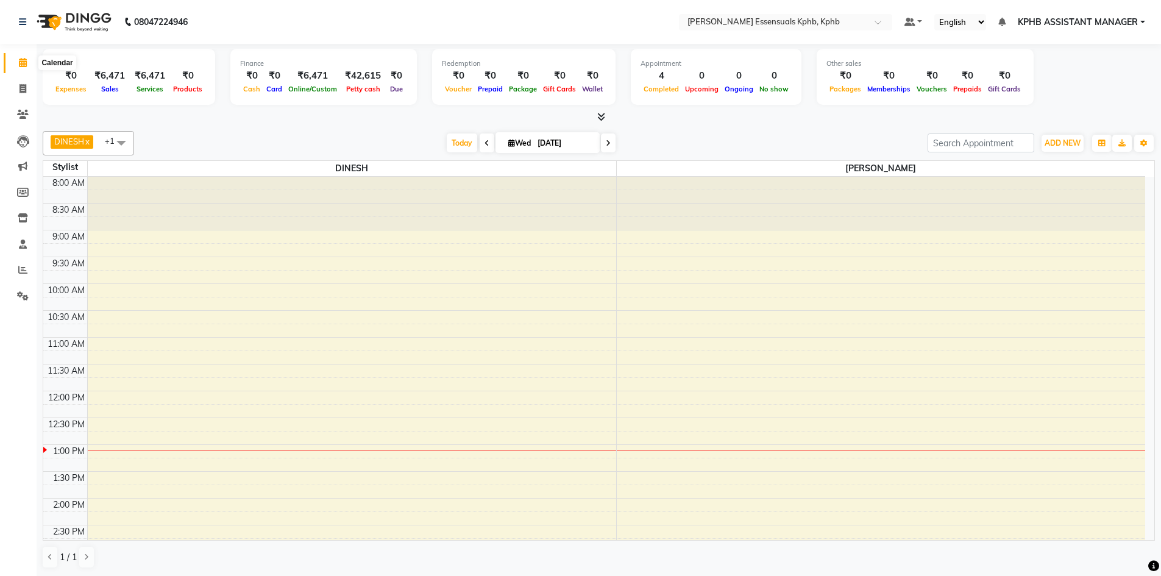
click at [19, 73] on li "Calendar" at bounding box center [18, 63] width 37 height 26
click at [23, 101] on li "Invoice" at bounding box center [18, 89] width 37 height 26
click at [21, 88] on icon at bounding box center [23, 88] width 7 height 9
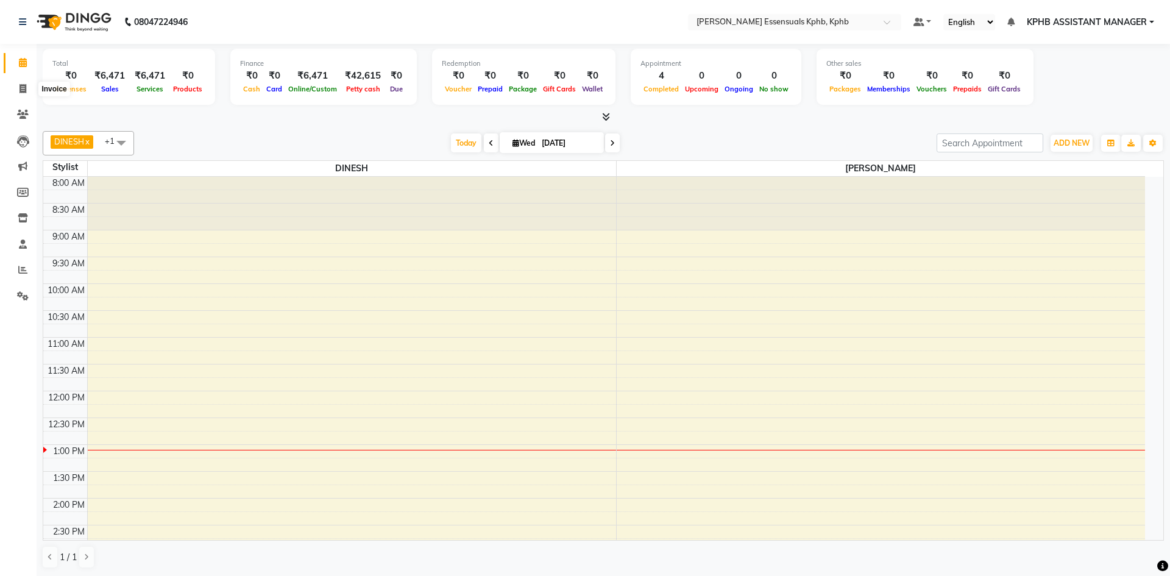
select select "service"
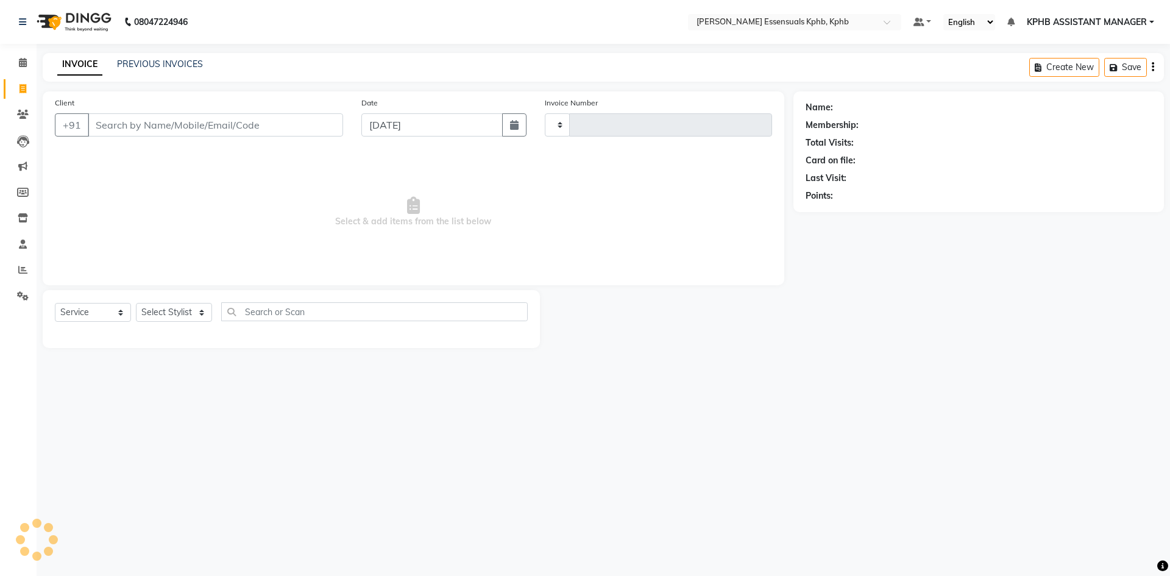
type input "1400"
select select "5938"
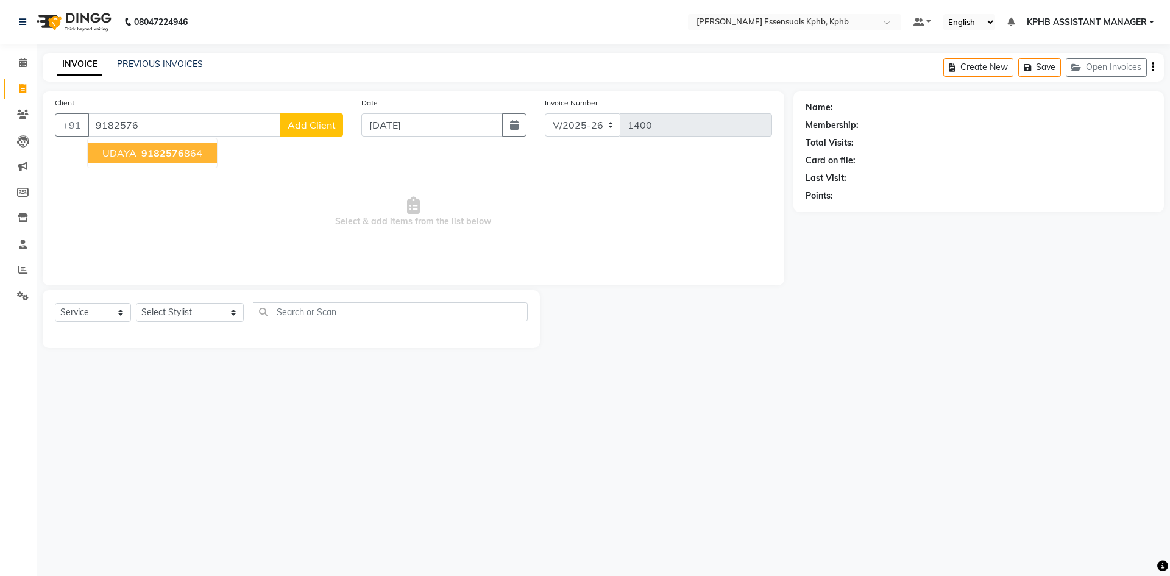
click at [190, 155] on ngb-highlight "9182576 864" at bounding box center [170, 153] width 63 height 12
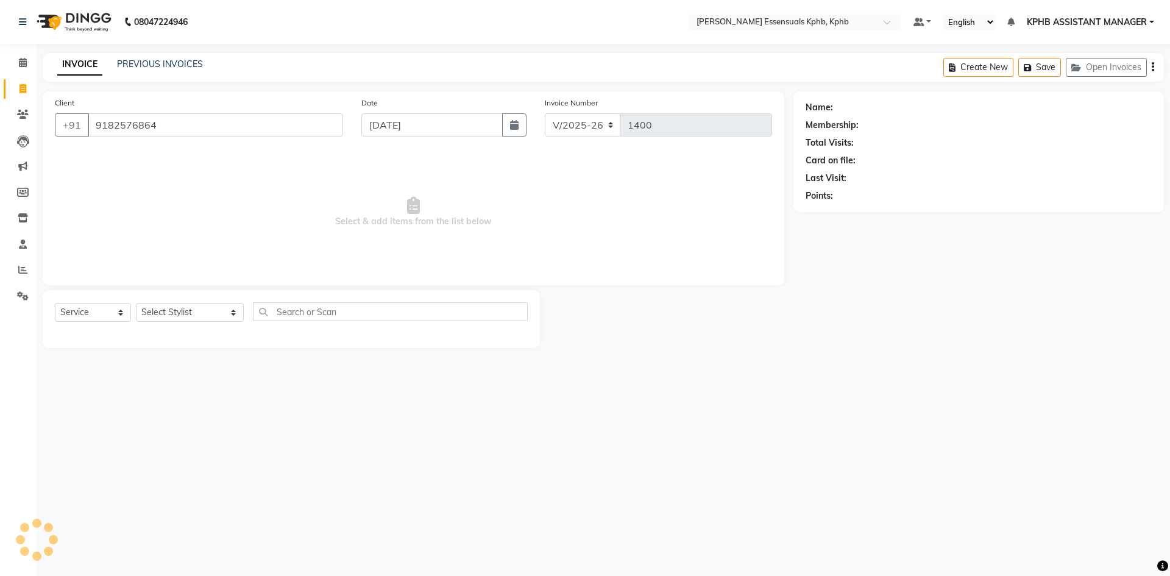
type input "9182576864"
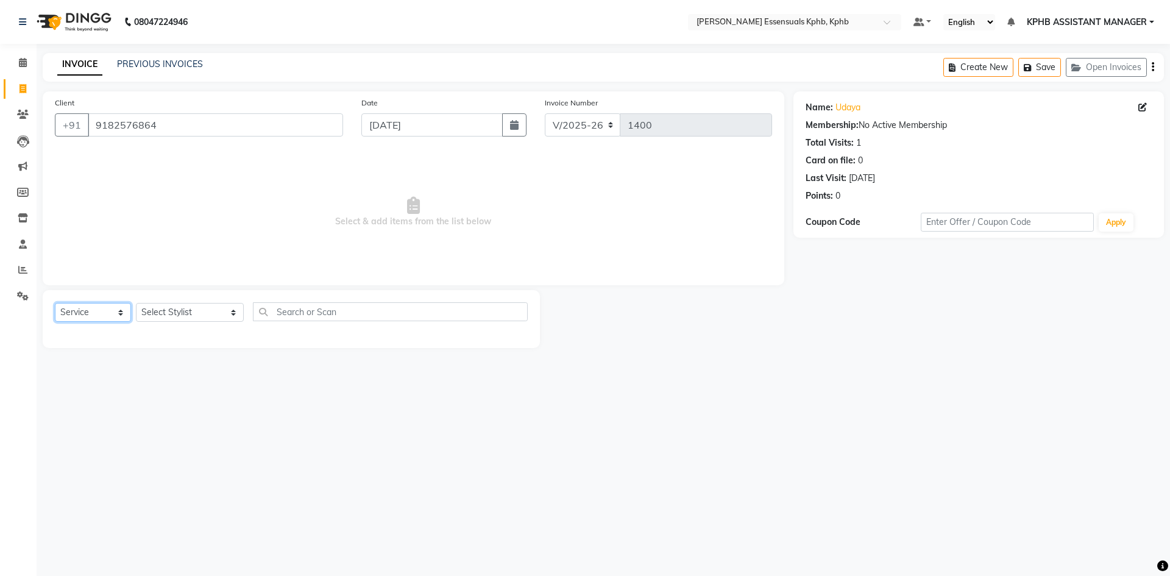
click at [91, 321] on select "Select Service Product Membership Package Voucher Prepaid Gift Card" at bounding box center [93, 312] width 76 height 19
select select "product"
click at [55, 303] on select "Select Service Product Membership Package Voucher Prepaid Gift Card" at bounding box center [93, 312] width 76 height 19
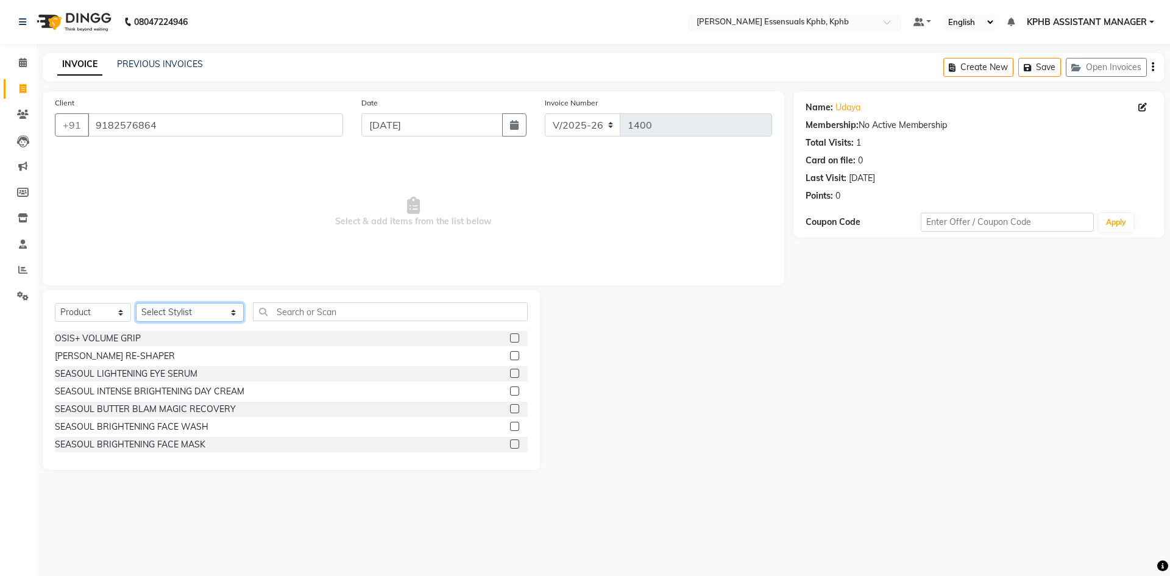
click at [198, 312] on select "Select Stylist [PERSON_NAME] KPHB ASSISTANT MANAGER [PERSON_NAME] [PERSON_NAME]…" at bounding box center [190, 312] width 108 height 19
select select "68595"
click at [136, 303] on select "Select Stylist [PERSON_NAME] KPHB ASSISTANT MANAGER [PERSON_NAME] [PERSON_NAME]…" at bounding box center [190, 312] width 108 height 19
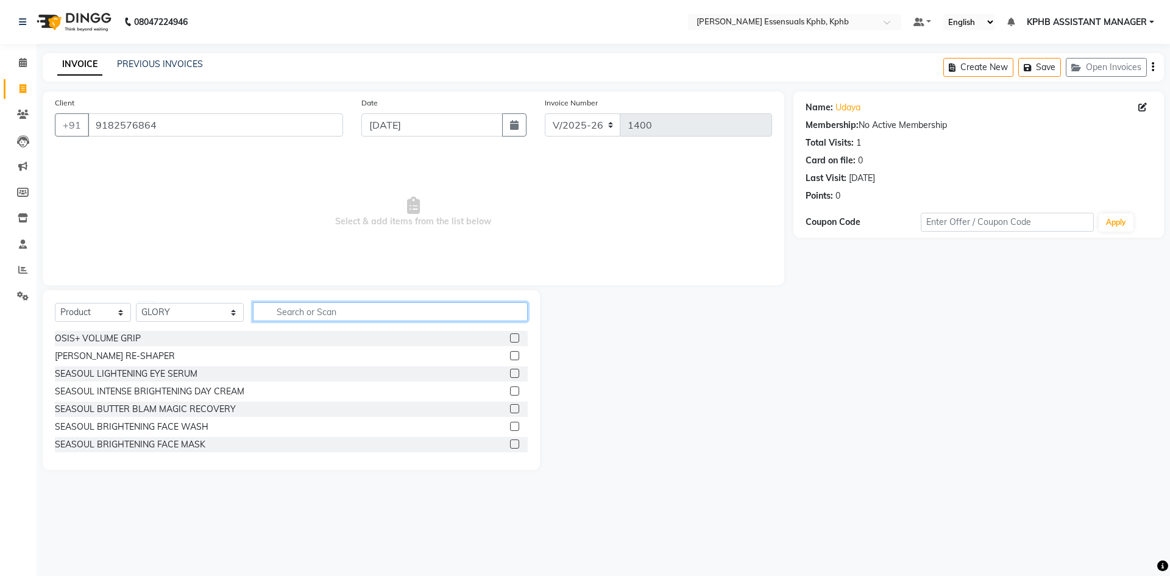
click at [297, 310] on input "text" at bounding box center [390, 311] width 275 height 19
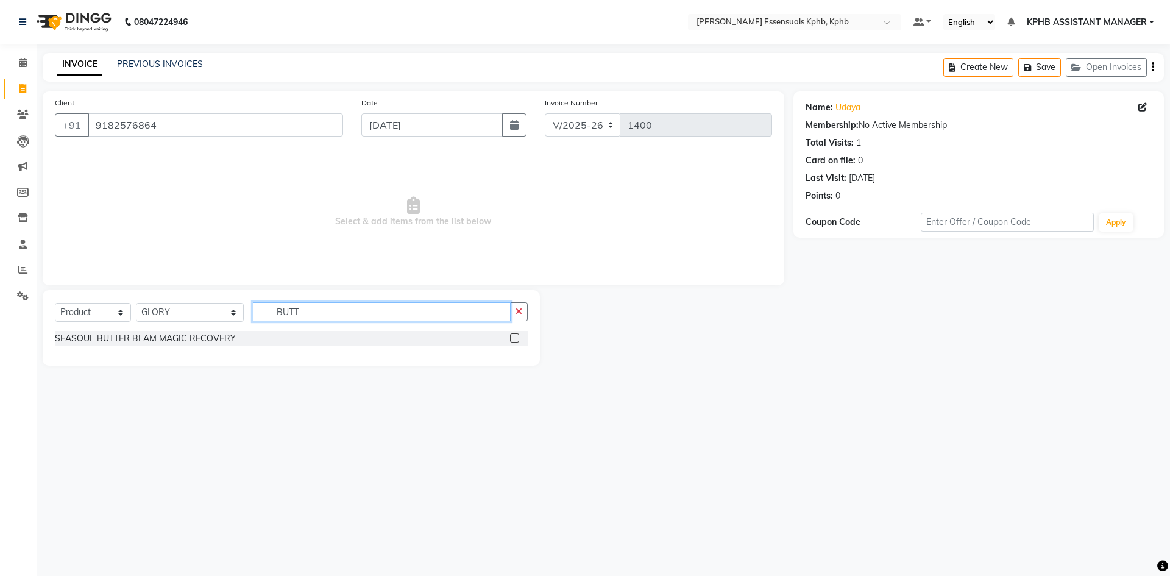
type input "BUTT"
click at [517, 336] on label at bounding box center [514, 337] width 9 height 9
click at [517, 336] on input "checkbox" at bounding box center [514, 339] width 8 height 8
checkbox input "true"
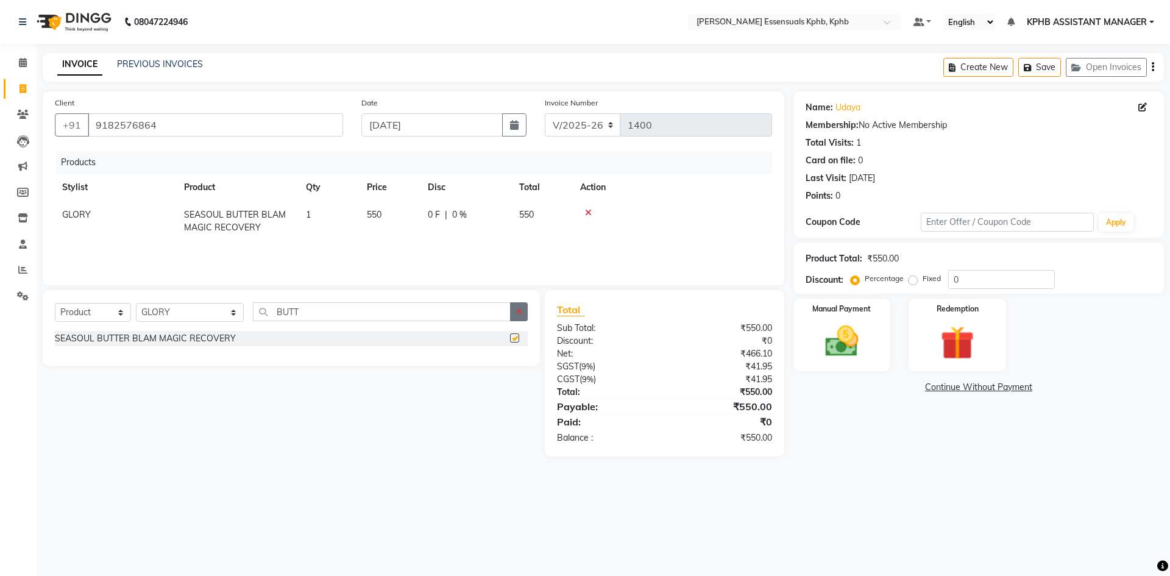
click at [518, 311] on icon "button" at bounding box center [519, 311] width 7 height 9
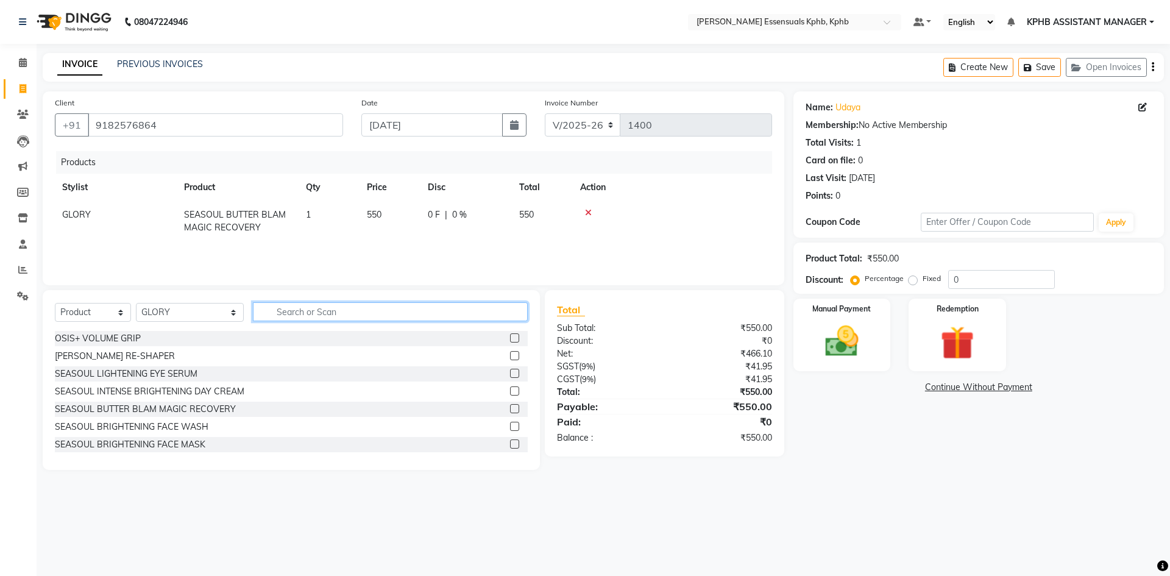
checkbox input "false"
type input "OIL"
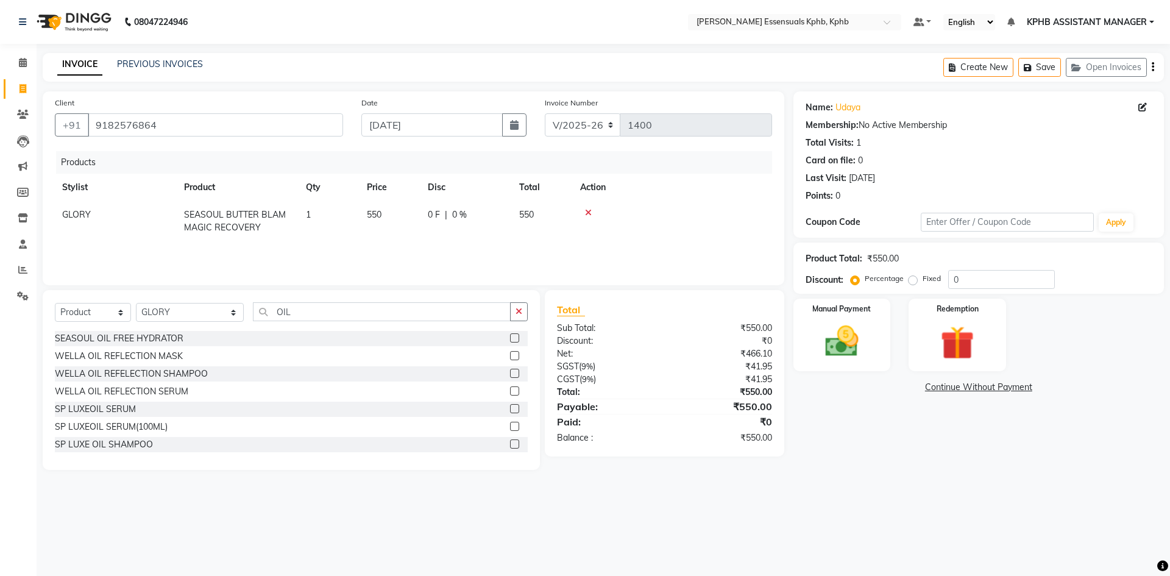
click at [510, 412] on label at bounding box center [514, 408] width 9 height 9
click at [510, 412] on input "checkbox" at bounding box center [514, 409] width 8 height 8
checkbox input "false"
click at [510, 401] on label at bounding box center [514, 396] width 9 height 9
click at [510, 401] on input "checkbox" at bounding box center [514, 397] width 8 height 8
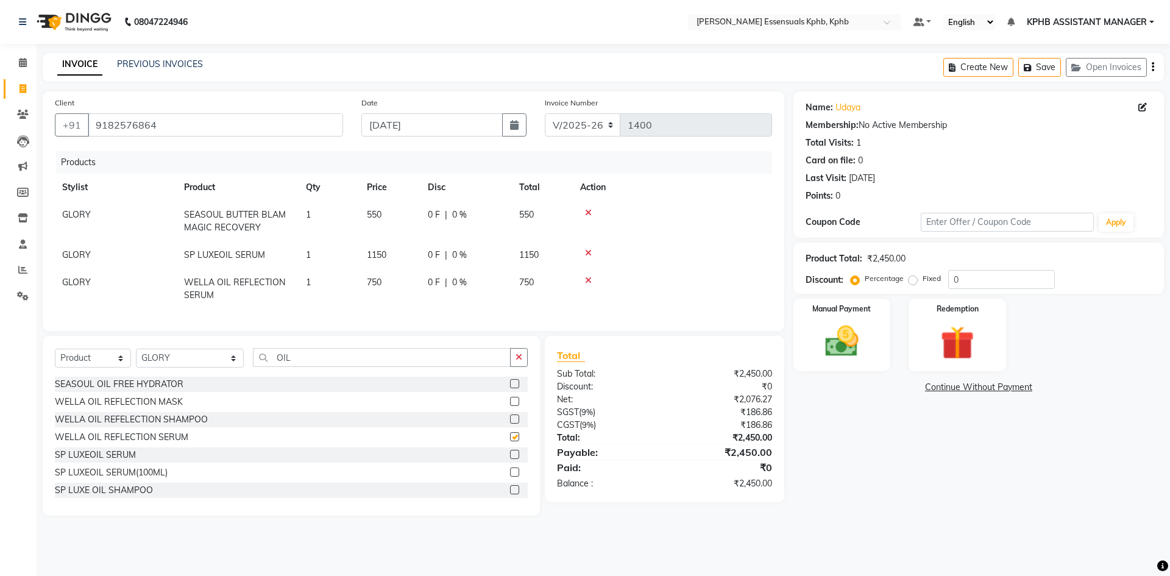
checkbox input "false"
click at [588, 249] on icon at bounding box center [588, 253] width 7 height 9
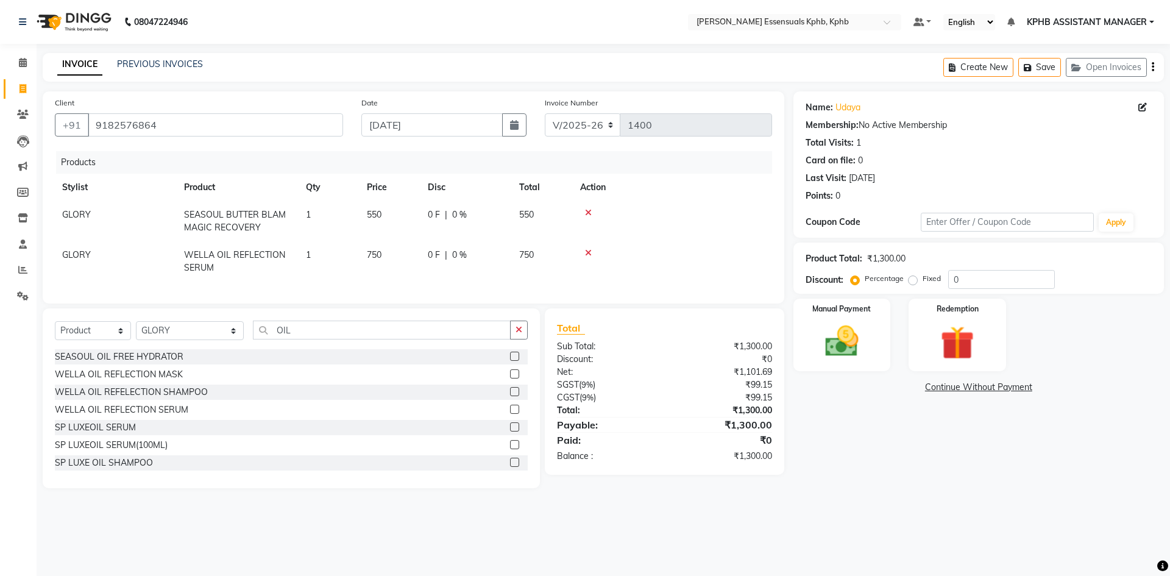
click at [820, 297] on div "Name: [PERSON_NAME] Membership: No Active Membership Total Visits: 1 Card on fi…" at bounding box center [984, 289] width 380 height 397
click at [815, 331] on img at bounding box center [842, 341] width 57 height 40
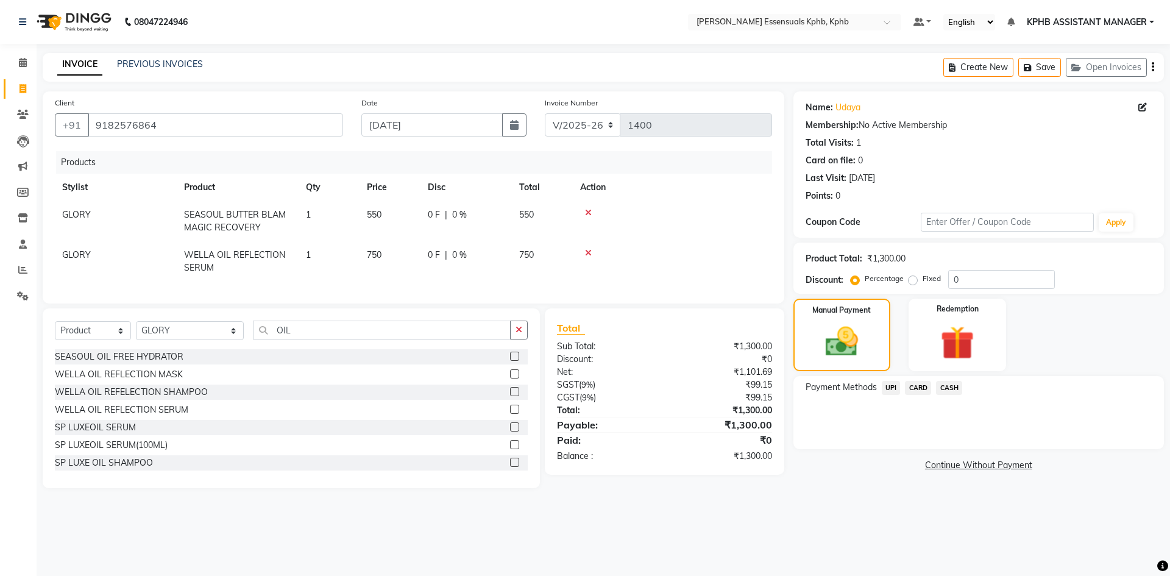
click at [884, 388] on span "UPI" at bounding box center [891, 388] width 19 height 14
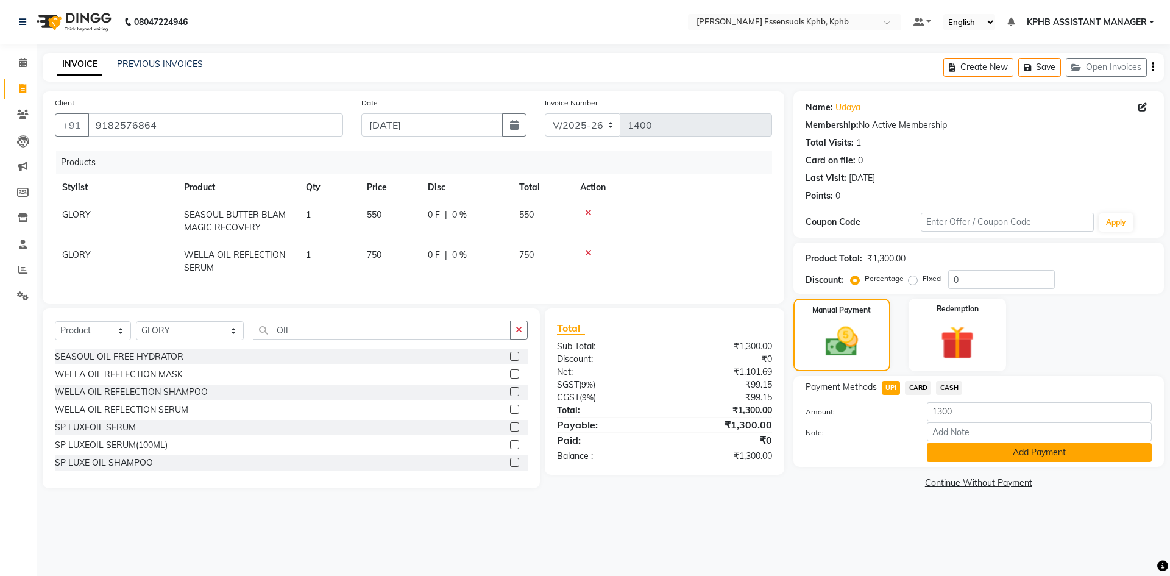
click at [958, 460] on button "Add Payment" at bounding box center [1039, 452] width 225 height 19
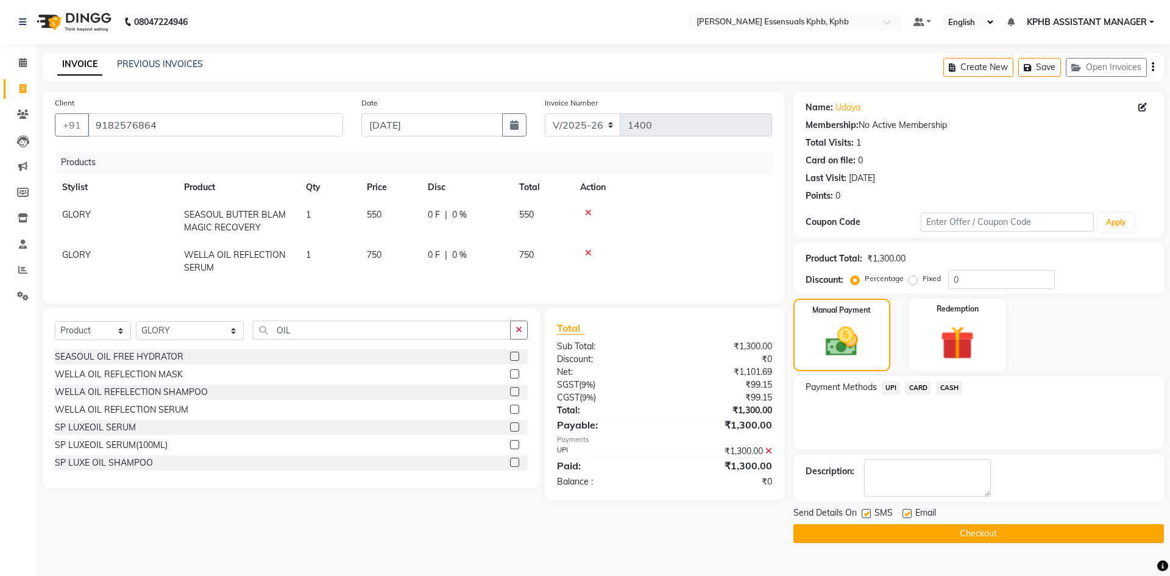
click at [958, 537] on button "Checkout" at bounding box center [979, 533] width 371 height 19
